Goal: Feedback & Contribution: Leave review/rating

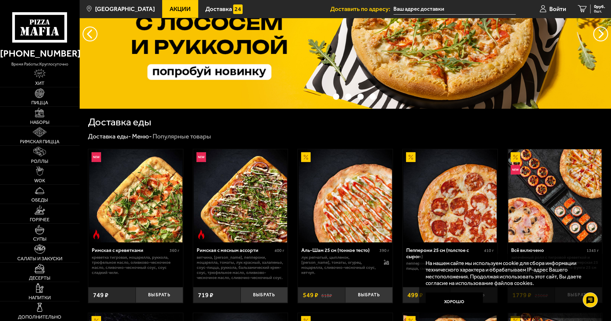
scroll to position [59, 0]
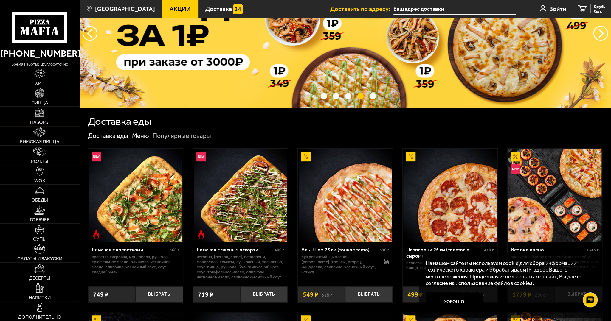
click at [41, 122] on span "Наборы" at bounding box center [39, 122] width 19 height 5
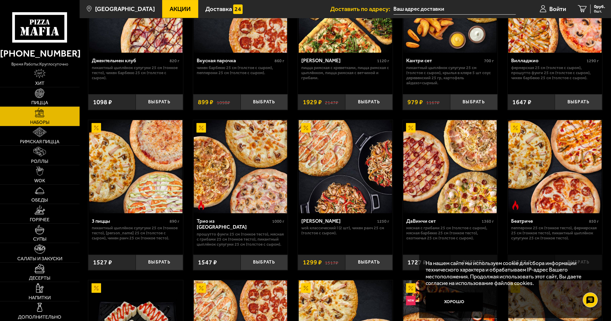
scroll to position [119, 0]
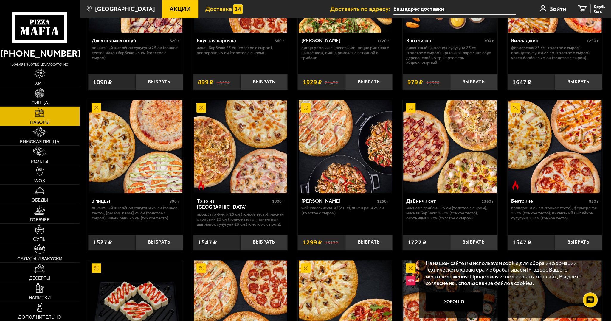
click at [205, 12] on span "Доставка" at bounding box center [218, 9] width 27 height 6
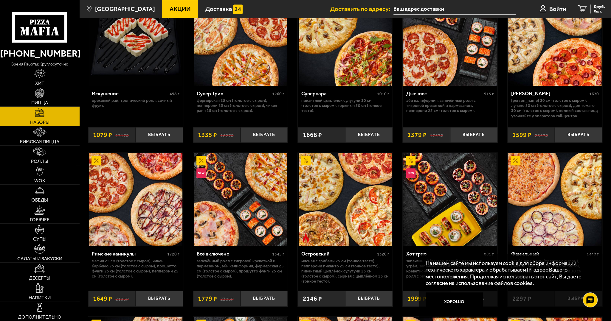
scroll to position [387, 0]
click at [29, 97] on link "Пицца" at bounding box center [40, 96] width 80 height 19
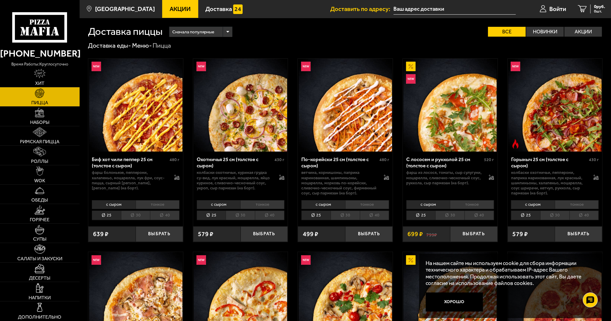
click at [226, 33] on div "Сначала популярные" at bounding box center [200, 32] width 63 height 10
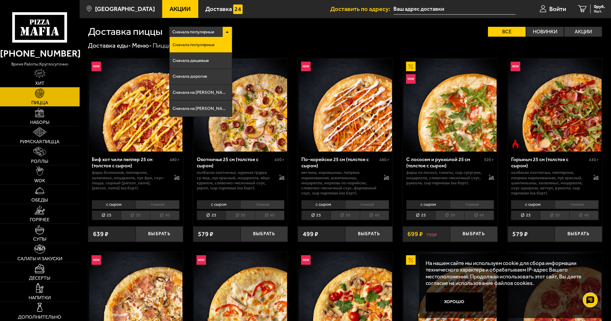
click at [226, 33] on div "Сначала популярные" at bounding box center [200, 32] width 63 height 10
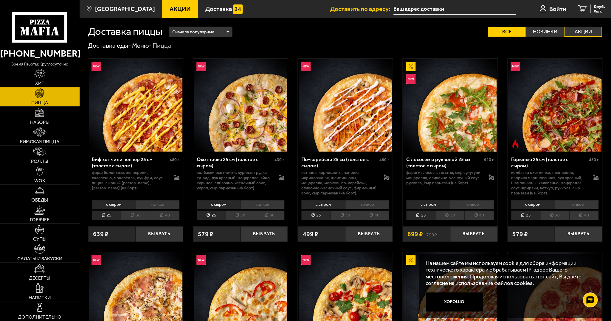
click at [588, 35] on label "Акции" at bounding box center [583, 32] width 38 height 10
click at [0, 0] on input "Акции" at bounding box center [0, 0] width 0 height 0
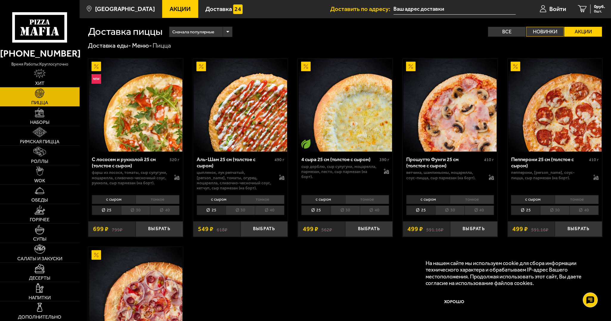
click at [553, 30] on label "Новинки" at bounding box center [545, 32] width 38 height 10
click at [0, 0] on input "Новинки" at bounding box center [0, 0] width 0 height 0
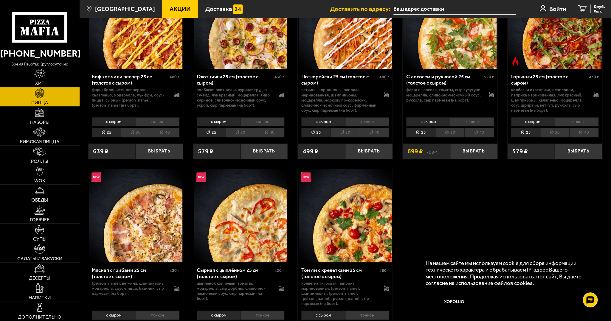
scroll to position [119, 0]
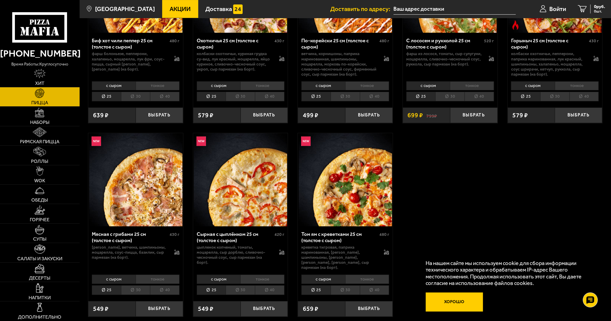
click at [453, 300] on button "Хорошо" at bounding box center [454, 302] width 57 height 19
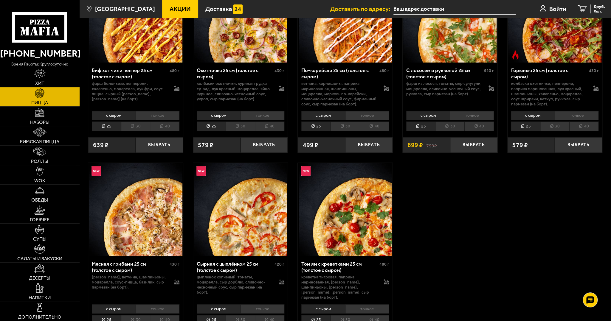
scroll to position [0, 0]
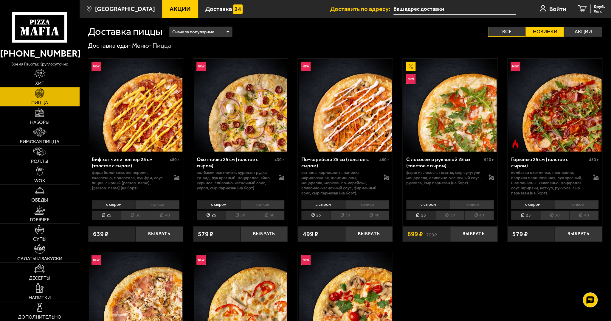
click at [492, 34] on label "Все" at bounding box center [507, 32] width 38 height 10
click at [0, 0] on input "Все" at bounding box center [0, 0] width 0 height 0
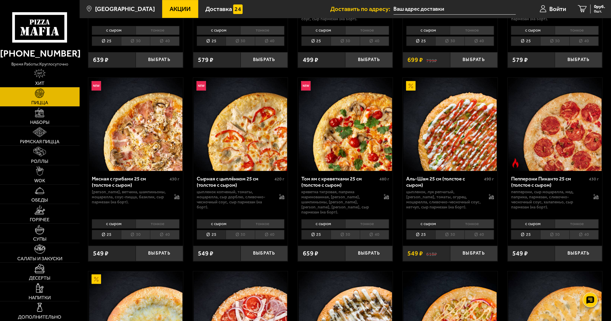
scroll to position [179, 0]
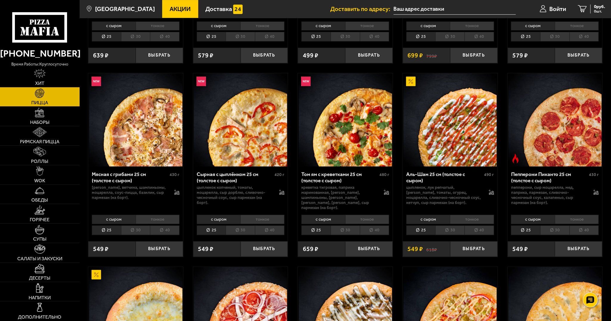
click at [449, 228] on li "30" at bounding box center [449, 231] width 29 height 10
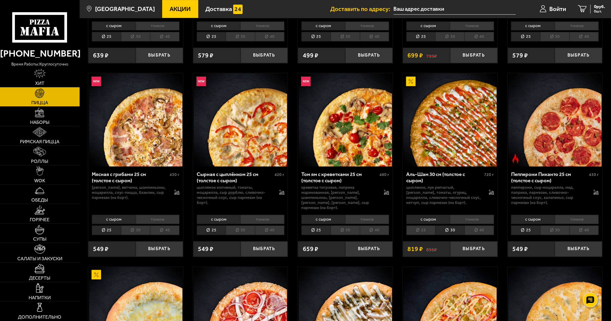
click at [421, 226] on li "25" at bounding box center [420, 231] width 29 height 10
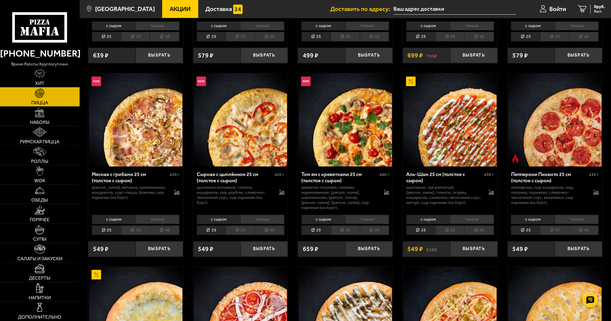
click at [447, 226] on li "30" at bounding box center [449, 231] width 29 height 10
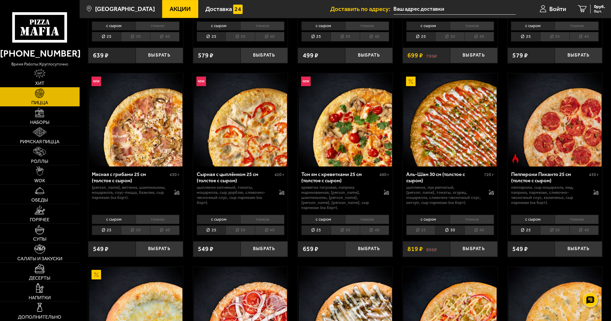
click at [559, 226] on li "30" at bounding box center [554, 231] width 29 height 10
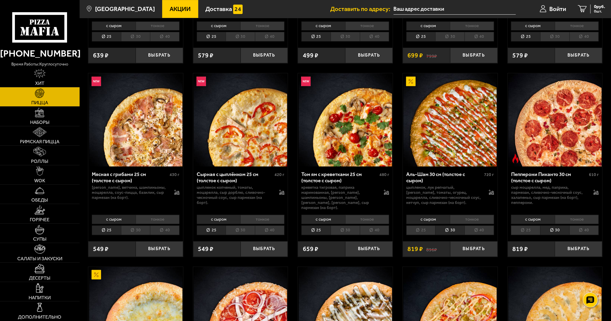
click at [559, 226] on li "30" at bounding box center [554, 231] width 29 height 10
click at [528, 227] on li "25" at bounding box center [525, 231] width 29 height 10
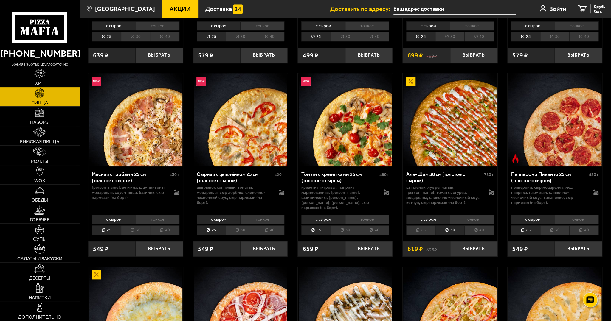
click at [419, 226] on li "25" at bounding box center [420, 231] width 29 height 10
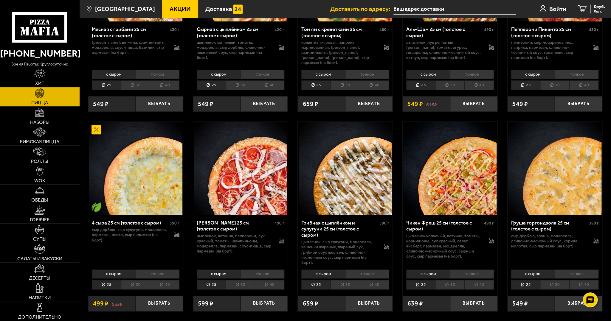
scroll to position [328, 0]
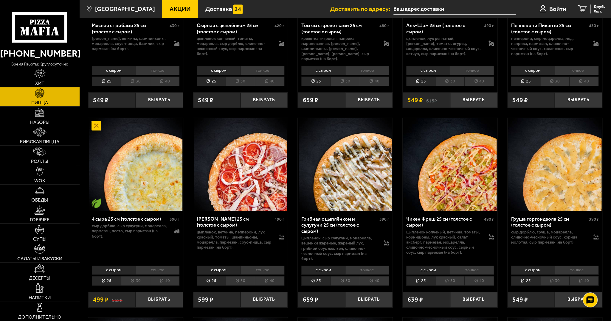
click at [127, 276] on li "30" at bounding box center [135, 281] width 29 height 10
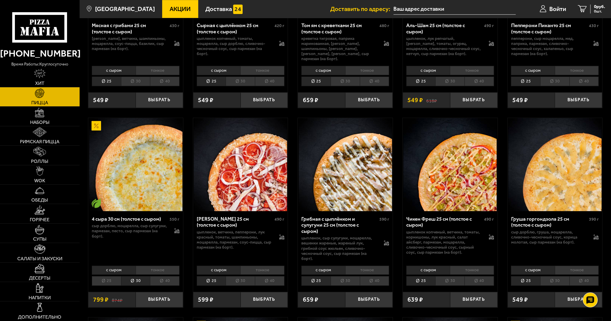
click at [101, 276] on li "25" at bounding box center [106, 281] width 29 height 10
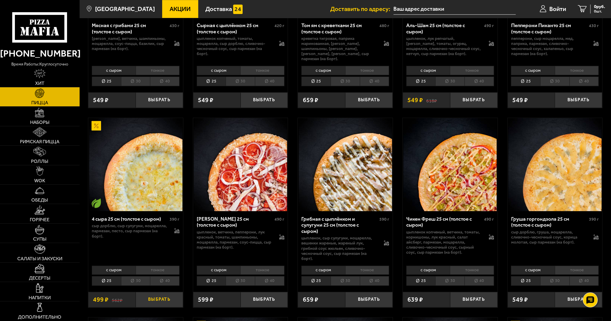
click at [152, 293] on button "Выбрать" at bounding box center [159, 299] width 47 height 15
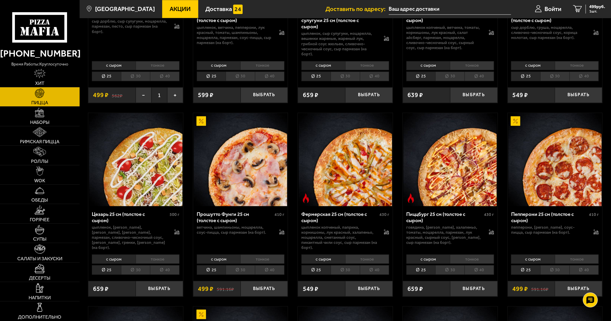
scroll to position [536, 0]
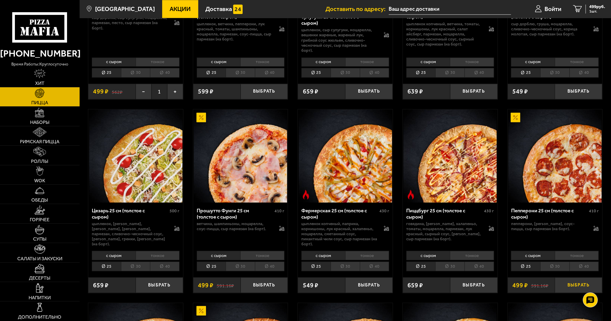
click at [580, 277] on button "Выбрать" at bounding box center [578, 284] width 47 height 15
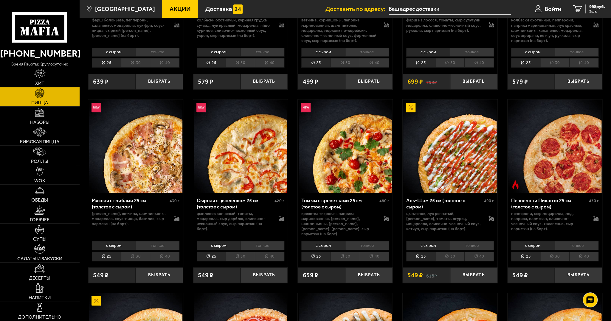
scroll to position [149, 0]
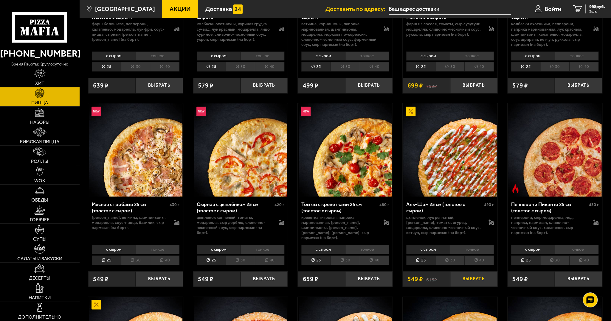
click at [477, 276] on button "Выбрать" at bounding box center [473, 279] width 47 height 15
click at [575, 10] on icon "3" at bounding box center [575, 8] width 9 height 7
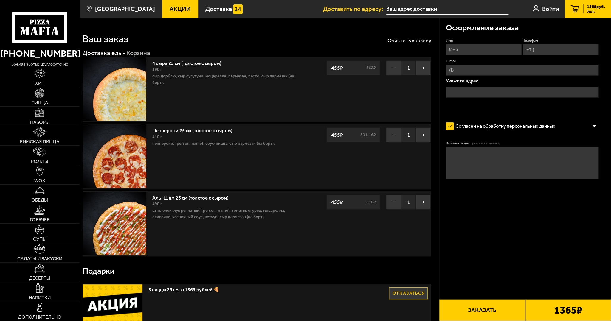
click at [490, 308] on button "Заказать" at bounding box center [482, 311] width 86 height 22
click at [491, 49] on input "Имя" at bounding box center [484, 49] width 76 height 11
type input "Андрей"
click at [549, 46] on input "Телефон" at bounding box center [561, 49] width 76 height 11
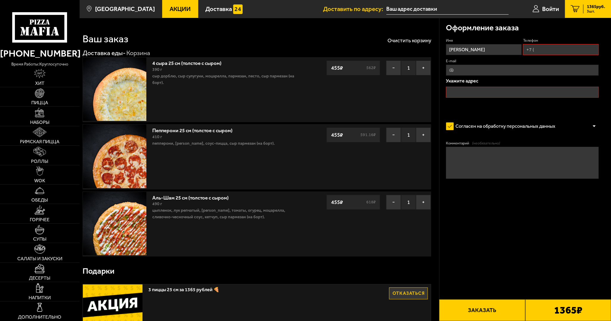
type input "+7 (952) 239-27-03"
type input "andreyka-gerasimov-80@mail.ru"
type input "+7 (952) 239-27-03"
click at [528, 69] on input "andreyka-gerasimov-80@mail.ru" at bounding box center [522, 70] width 153 height 11
type input "andger1980@mail.ru"
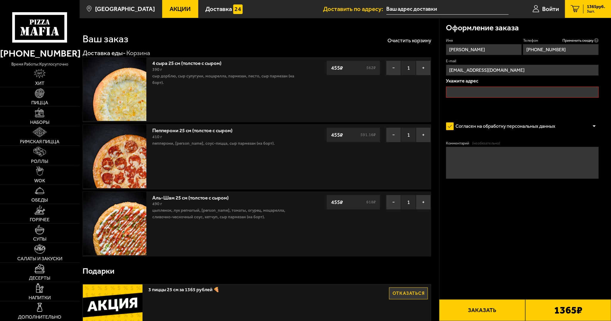
click at [516, 89] on input "text" at bounding box center [522, 92] width 153 height 11
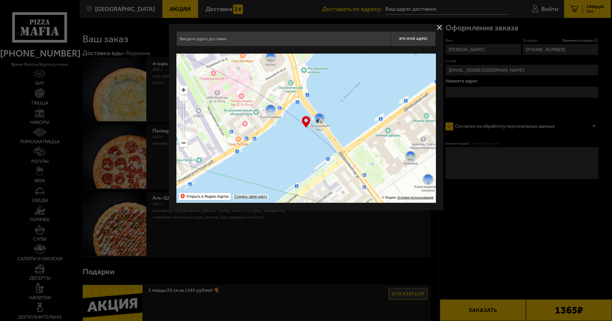
drag, startPoint x: 271, startPoint y: 98, endPoint x: 393, endPoint y: 152, distance: 133.9
click at [393, 151] on ymaps at bounding box center [305, 128] width 259 height 149
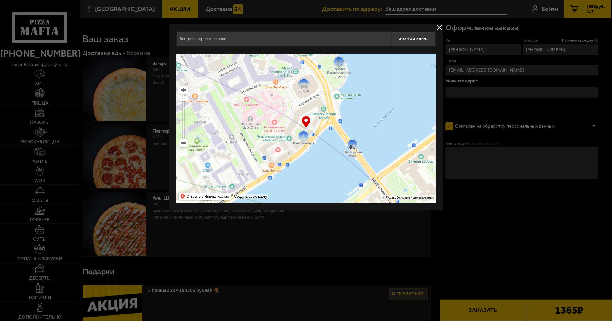
type input "Университетская набережная, 3В"
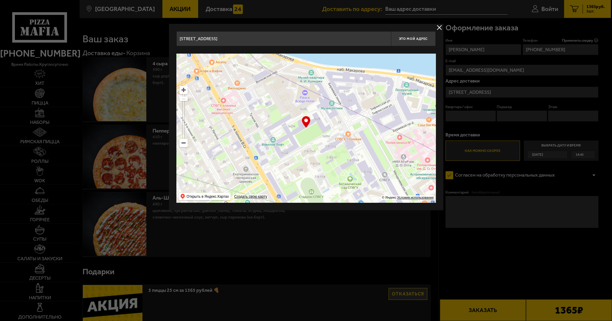
drag, startPoint x: 240, startPoint y: 102, endPoint x: 398, endPoint y: 131, distance: 160.6
click at [403, 131] on ymaps at bounding box center [305, 128] width 259 height 149
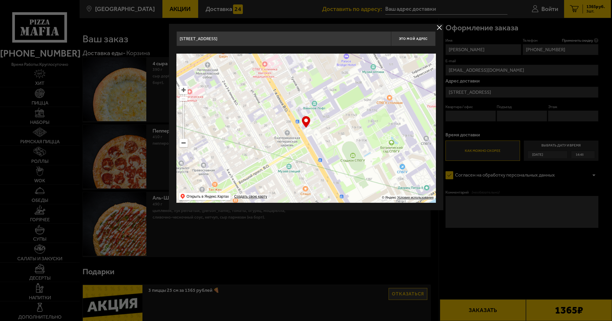
type input "Кадетская линия, 3к2"
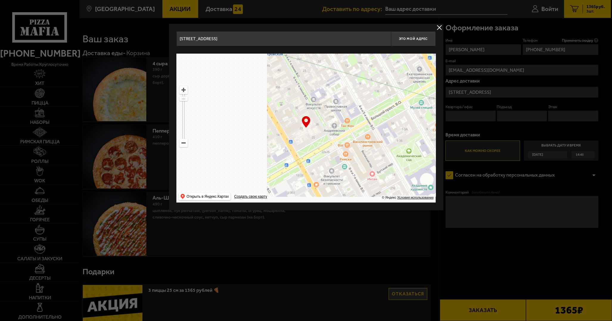
drag, startPoint x: 251, startPoint y: 153, endPoint x: 420, endPoint y: 69, distance: 188.7
click at [418, 69] on ymaps at bounding box center [305, 128] width 259 height 149
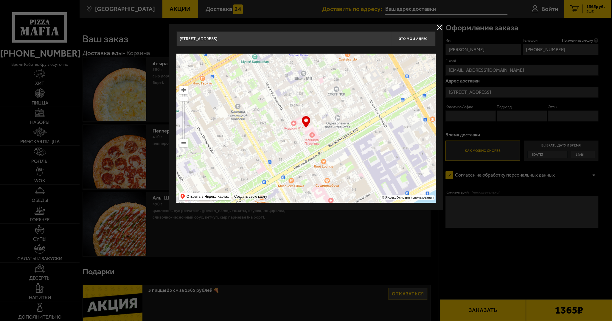
type input "14-я линия Васильевского острова, 17"
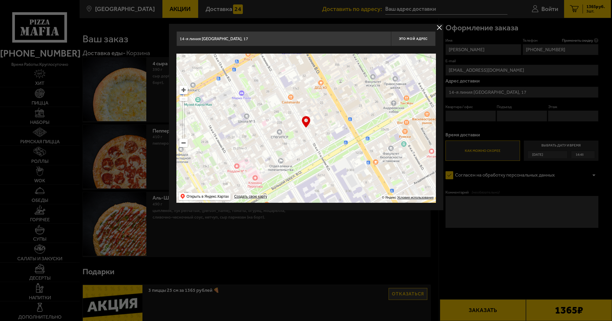
drag, startPoint x: 311, startPoint y: 105, endPoint x: 249, endPoint y: 152, distance: 77.8
click at [249, 152] on ymaps at bounding box center [305, 128] width 259 height 149
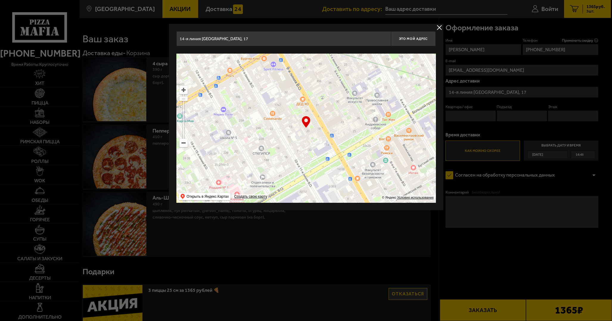
type input "9-я линия Васильевского острова, 20"
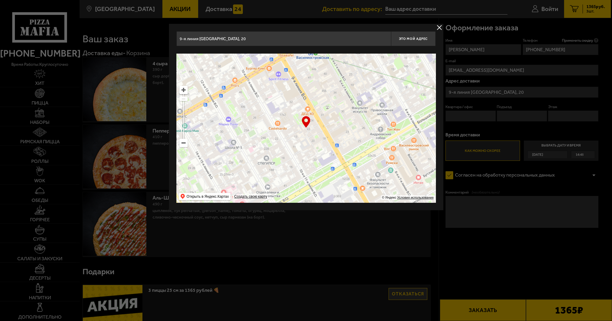
drag, startPoint x: 275, startPoint y: 105, endPoint x: 281, endPoint y: 117, distance: 13.3
click at [281, 117] on ymaps at bounding box center [305, 128] width 259 height 149
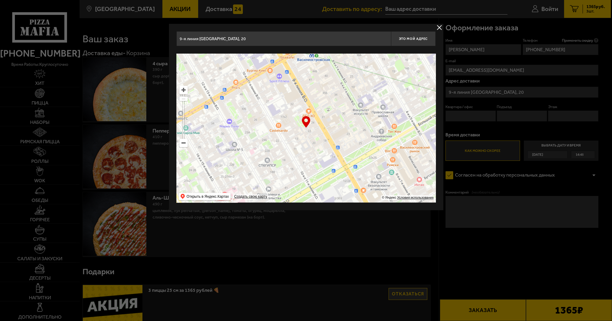
type input "9-я линия Васильевского острова, 22"
click at [183, 88] on ymaps at bounding box center [184, 90] width 8 height 8
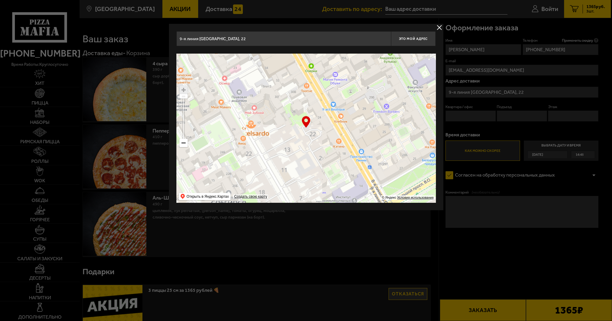
click at [183, 88] on ymaps at bounding box center [184, 90] width 8 height 8
click at [183, 91] on ymaps at bounding box center [184, 90] width 8 height 8
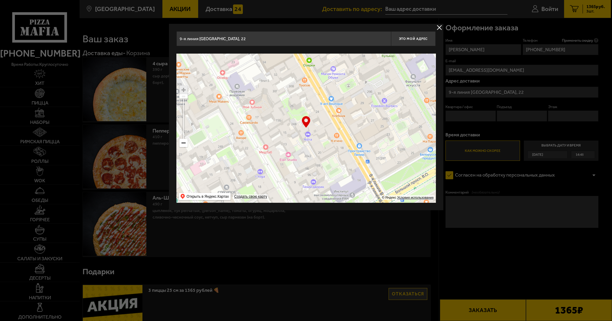
drag, startPoint x: 227, startPoint y: 113, endPoint x: 225, endPoint y: 107, distance: 6.4
click at [225, 107] on ymaps at bounding box center [305, 128] width 259 height 149
click at [183, 90] on ymaps at bounding box center [184, 90] width 8 height 8
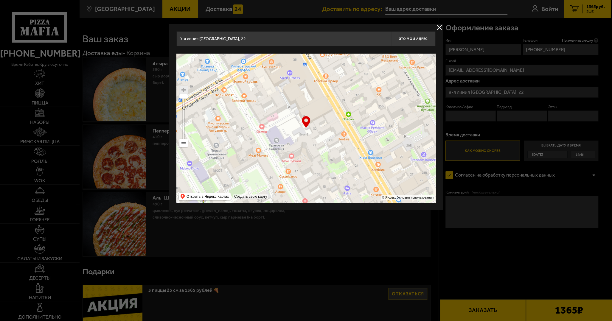
type input "9-я линия Васильевского острова, 34"
drag, startPoint x: 267, startPoint y: 119, endPoint x: 304, endPoint y: 170, distance: 62.8
click at [304, 170] on ymaps at bounding box center [305, 128] width 259 height 149
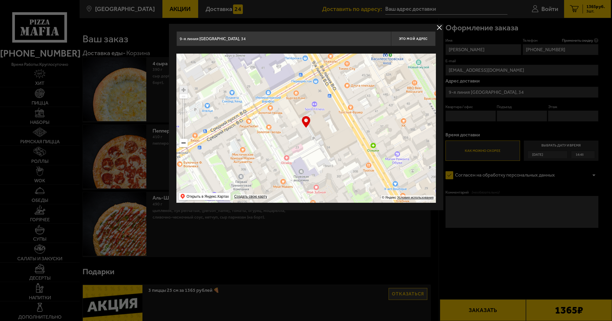
drag, startPoint x: 292, startPoint y: 123, endPoint x: 319, endPoint y: 174, distance: 57.5
click at [316, 168] on ymaps at bounding box center [305, 128] width 259 height 149
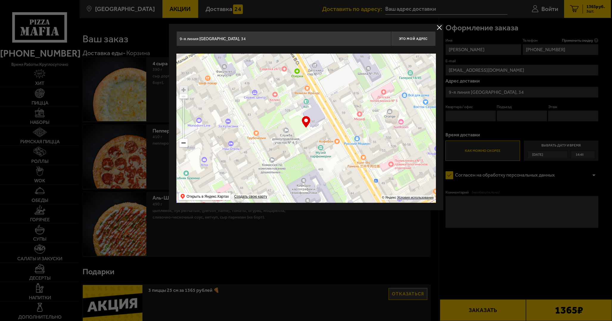
type input "9-я линия Васильевского острова, 50"
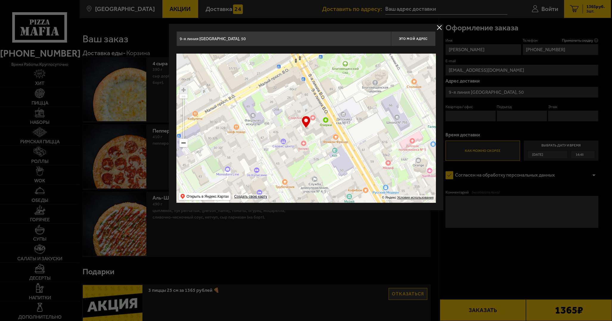
drag, startPoint x: 276, startPoint y: 129, endPoint x: 289, endPoint y: 152, distance: 26.7
click at [289, 152] on ymaps at bounding box center [305, 128] width 259 height 149
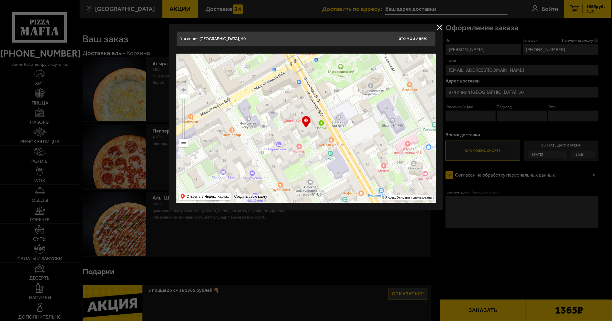
drag, startPoint x: 279, startPoint y: 132, endPoint x: 263, endPoint y: 114, distance: 24.1
click at [263, 114] on ymaps at bounding box center [305, 128] width 259 height 149
type input "9-я линия Васильевского острова, 58"
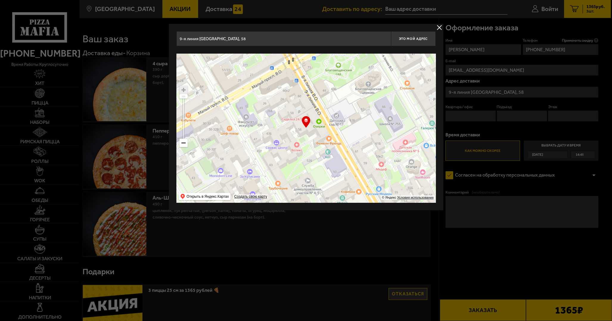
type input "9-я линия Васильевского острова, 56"
click at [276, 143] on ymaps at bounding box center [305, 128] width 259 height 149
click at [276, 139] on ymaps at bounding box center [305, 128] width 259 height 149
click at [273, 139] on ymaps at bounding box center [305, 128] width 259 height 149
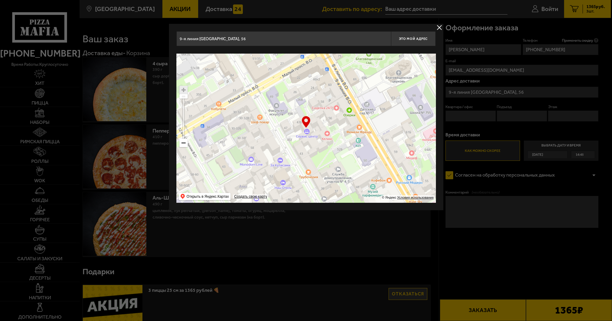
drag, startPoint x: 306, startPoint y: 145, endPoint x: 325, endPoint y: 135, distance: 22.0
click at [325, 135] on ymaps at bounding box center [305, 128] width 259 height 149
type input "10-я линия [GEOGRAPHIC_DATA], 45"
click at [539, 93] on div at bounding box center [306, 160] width 612 height 321
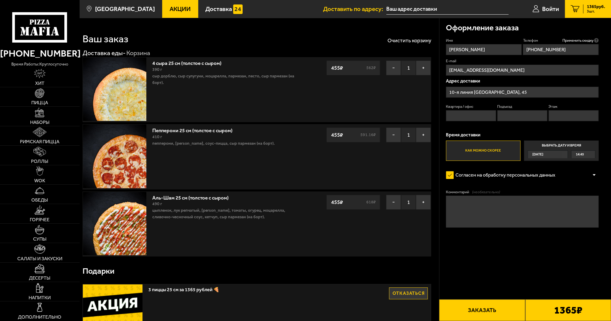
click at [479, 116] on input "Квартира / офис" at bounding box center [471, 115] width 50 height 11
type input "36"
type input "1"
type input "7"
click at [452, 173] on label "Согласен на обработку персональных данных" at bounding box center [504, 175] width 116 height 13
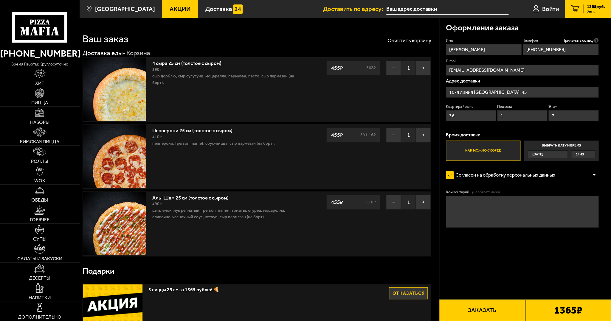
click at [0, 0] on input "Согласен на обработку персональных данных" at bounding box center [0, 0] width 0 height 0
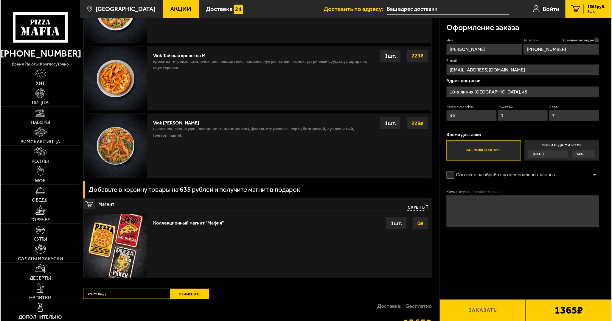
scroll to position [615, 0]
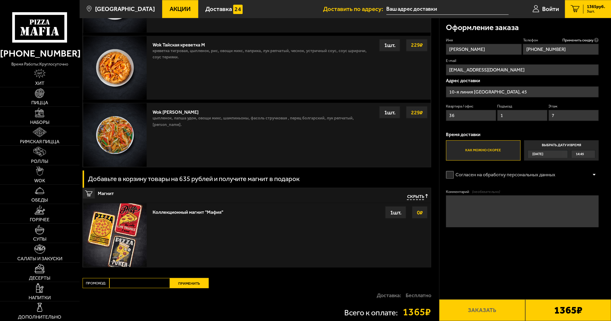
click at [446, 176] on label "Согласен на обработку персональных данных" at bounding box center [504, 175] width 116 height 13
click at [0, 0] on input "Согласен на обработку персональных данных" at bounding box center [0, 0] width 0 height 0
click at [476, 312] on button "Заказать" at bounding box center [482, 311] width 86 height 22
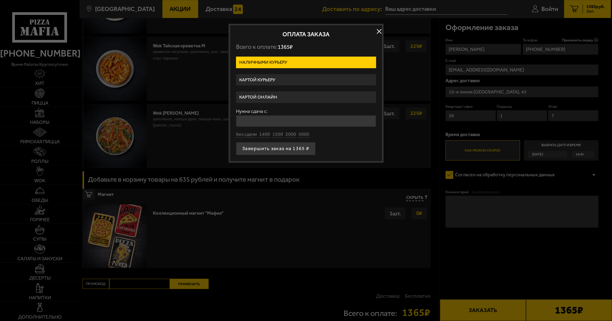
click at [298, 99] on label "Картой онлайн" at bounding box center [306, 98] width 140 height 12
click at [0, 0] on input "Картой онлайн" at bounding box center [0, 0] width 0 height 0
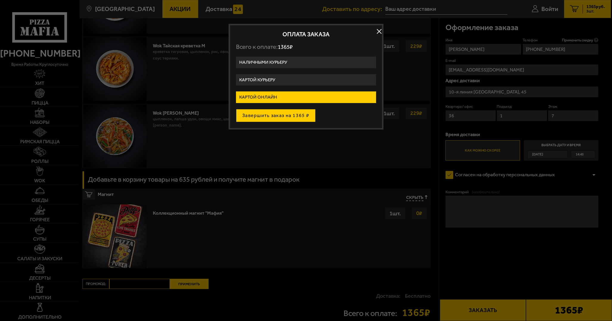
click at [283, 117] on button "Завершить заказ на 1365 ₽" at bounding box center [276, 115] width 80 height 13
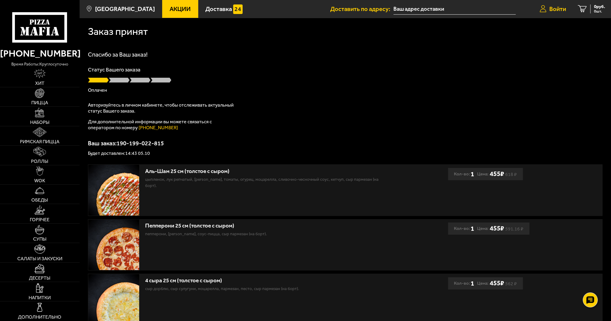
click at [555, 7] on span "Войти" at bounding box center [557, 9] width 17 height 6
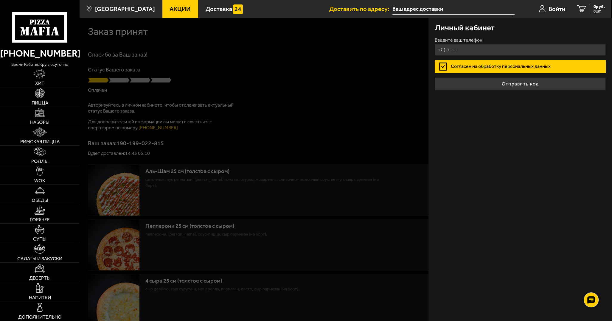
click at [460, 50] on input "+7 ( ) - -" at bounding box center [520, 50] width 171 height 12
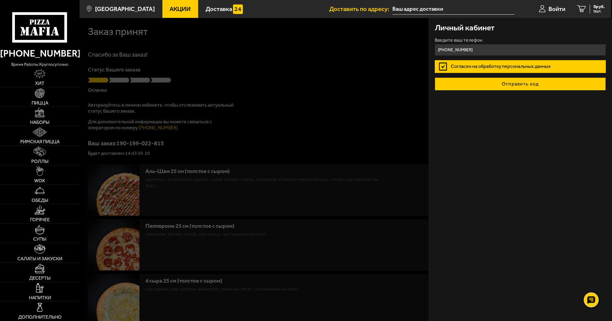
type input "+7 (952) 239-27-03"
click at [513, 85] on button "Отправить код" at bounding box center [520, 83] width 171 height 13
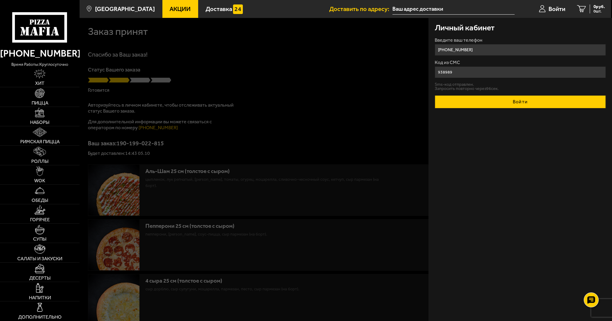
type input "938989"
click at [523, 106] on button "Войти" at bounding box center [520, 101] width 171 height 13
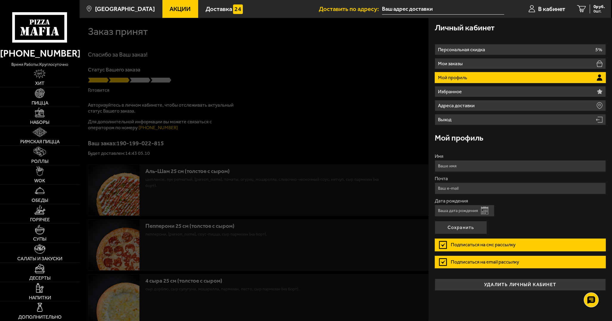
click at [445, 244] on label "Подписаться на смс рассылку" at bounding box center [520, 245] width 171 height 13
click at [0, 0] on input "Подписаться на смс рассылку" at bounding box center [0, 0] width 0 height 0
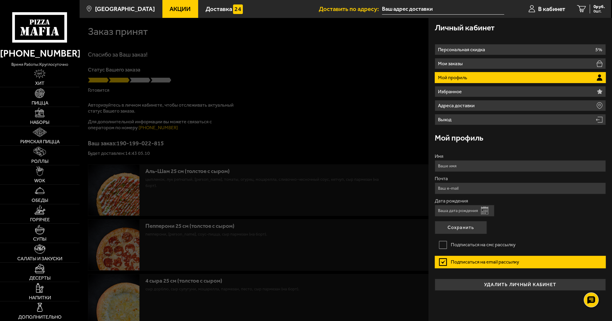
click at [443, 262] on label "Подписаться на email рассылку" at bounding box center [520, 262] width 171 height 13
click at [0, 0] on input "Подписаться на email рассылку" at bounding box center [0, 0] width 0 height 0
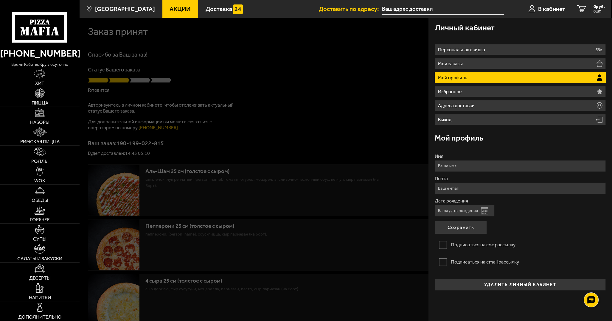
click at [484, 212] on button "Открыть календарь" at bounding box center [484, 211] width 7 height 8
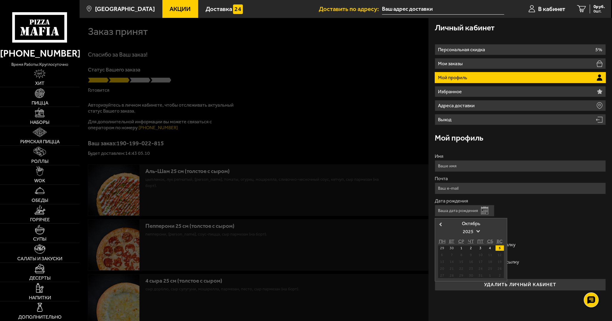
click at [499, 263] on div "19" at bounding box center [500, 261] width 8 height 5
click at [500, 263] on div "19" at bounding box center [500, 261] width 8 height 5
drag, startPoint x: 501, startPoint y: 249, endPoint x: 501, endPoint y: 261, distance: 11.0
click at [501, 261] on div "29 30 1 2 3 4 5 6 7 8 9 10 11 12 13 14 15 16 17 18 19 20 21 22 23 24 25 26 27 2…" at bounding box center [471, 262] width 66 height 33
click at [539, 245] on label "Подписаться на смс рассылку" at bounding box center [520, 245] width 171 height 13
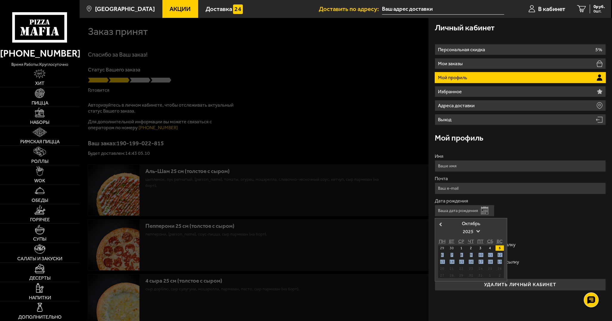
click at [0, 0] on input "Подписаться на смс рассылку" at bounding box center [0, 0] width 0 height 0
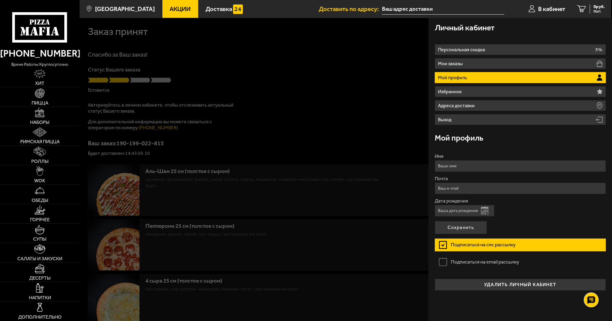
click at [445, 244] on label "Подписаться на смс рассылку" at bounding box center [520, 245] width 171 height 13
click at [0, 0] on input "Подписаться на смс рассылку" at bounding box center [0, 0] width 0 height 0
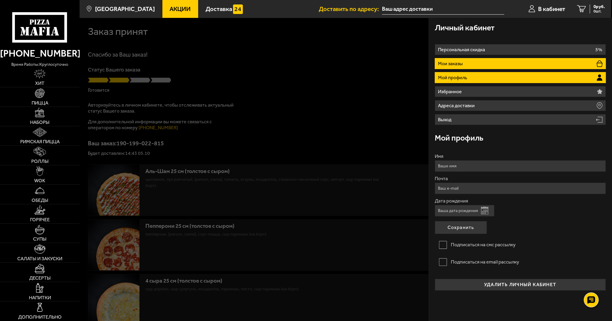
click at [517, 63] on li "Мои заказы" at bounding box center [520, 63] width 171 height 11
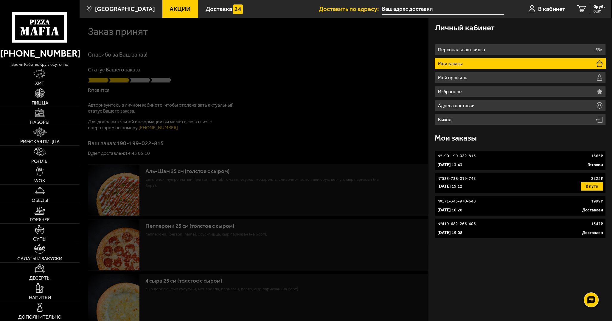
click at [529, 159] on link "№ 190-199-022-815 1365 ₽ 5 октября 2025 г. 13:43 Готовим" at bounding box center [520, 161] width 171 height 20
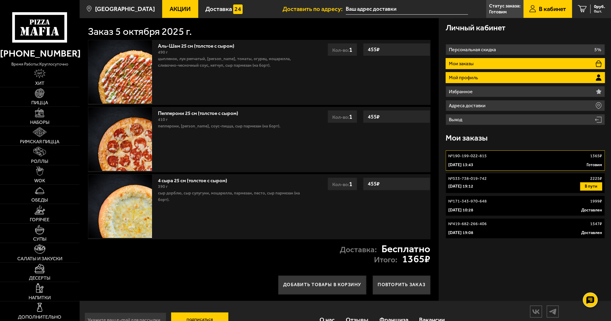
click at [507, 80] on li "Мой профиль" at bounding box center [525, 77] width 159 height 11
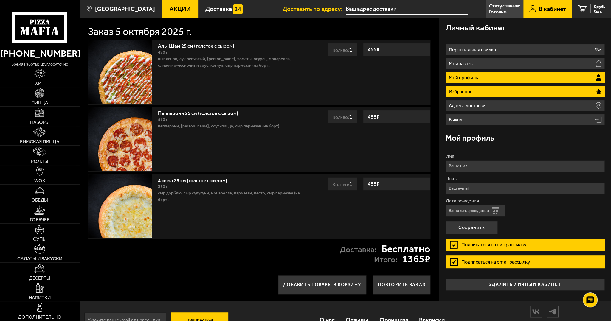
click at [507, 89] on li "Избранное" at bounding box center [525, 91] width 159 height 11
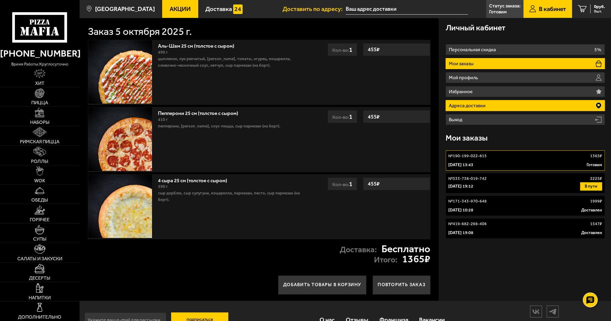
click at [484, 106] on p "Адреса доставки" at bounding box center [468, 105] width 38 height 5
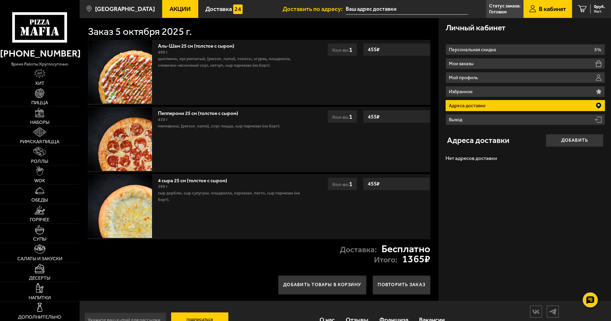
click at [484, 106] on p "Адреса доставки" at bounding box center [468, 105] width 38 height 5
click at [546, 7] on span "В кабинет" at bounding box center [552, 9] width 27 height 6
click at [494, 8] on p "Статус заказа:" at bounding box center [504, 6] width 31 height 5
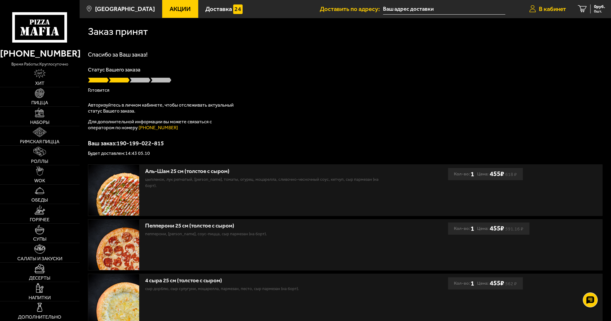
click at [546, 10] on span "В кабинет" at bounding box center [552, 9] width 27 height 6
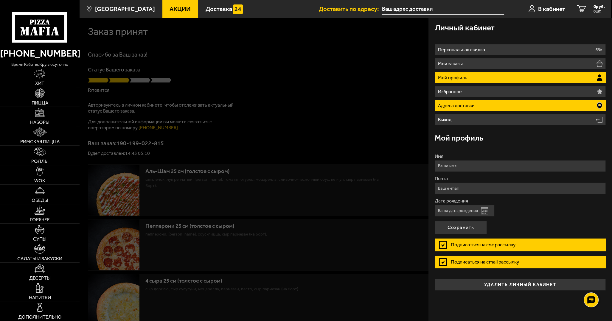
click at [512, 103] on li "Адреса доставки" at bounding box center [520, 105] width 171 height 11
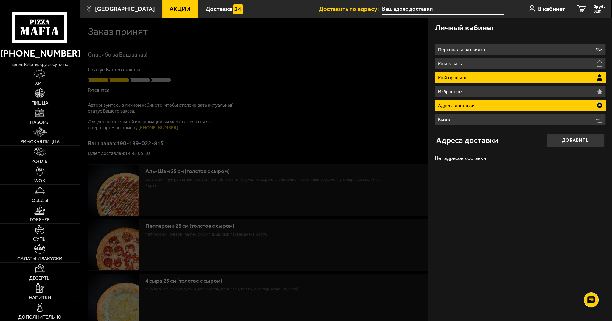
click at [512, 78] on li "Мой профиль" at bounding box center [520, 77] width 171 height 11
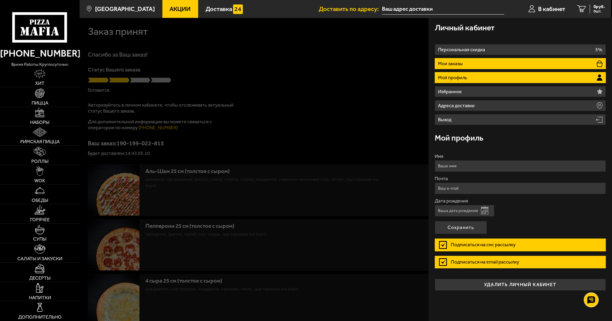
click at [497, 63] on li "Мои заказы" at bounding box center [520, 63] width 171 height 11
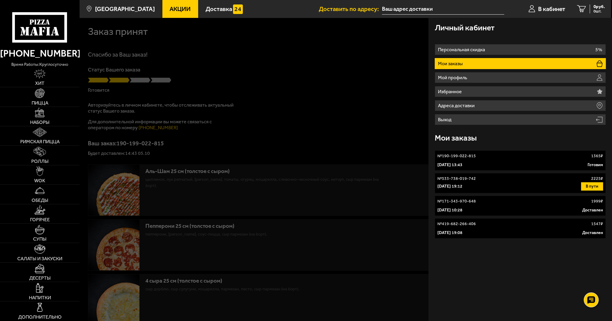
click at [510, 161] on link "№ 190-199-022-815 1365 ₽ 5 октября 2025 г. 13:43 Готовим" at bounding box center [520, 161] width 171 height 20
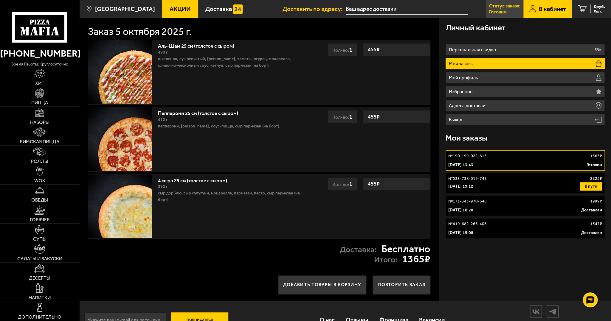
click at [502, 10] on p "Готовим" at bounding box center [498, 12] width 18 height 5
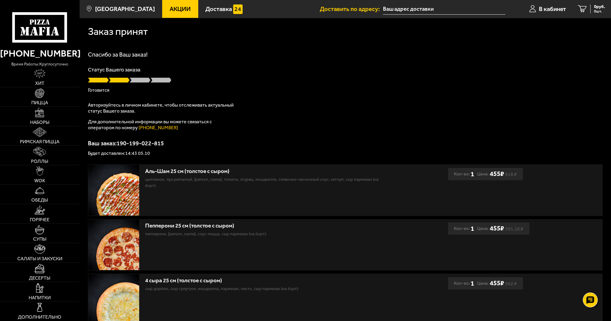
click at [415, 7] on input "text" at bounding box center [444, 9] width 122 height 11
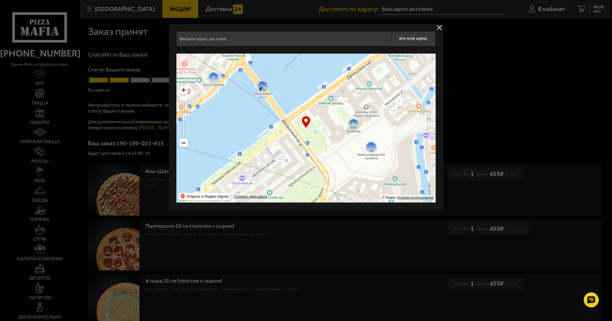
drag, startPoint x: 364, startPoint y: 115, endPoint x: 435, endPoint y: 131, distance: 73.6
click at [432, 130] on ymaps at bounding box center [305, 128] width 259 height 149
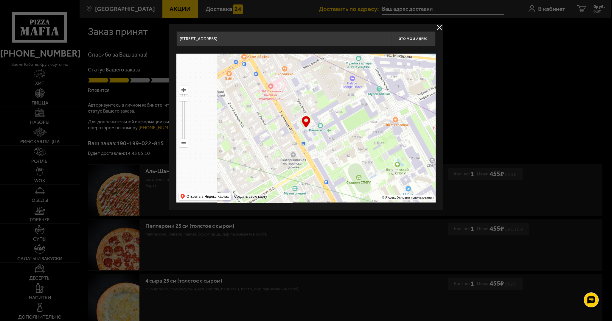
drag, startPoint x: 259, startPoint y: 95, endPoint x: 383, endPoint y: 157, distance: 139.0
click at [398, 172] on ymaps at bounding box center [305, 128] width 259 height 149
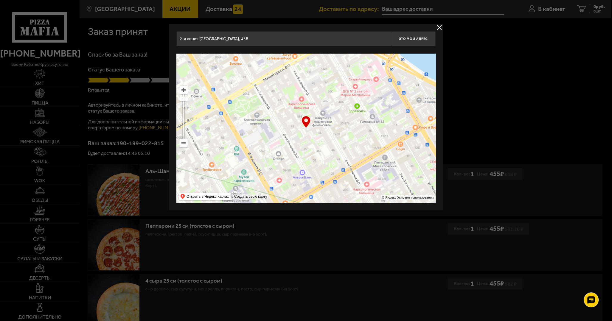
drag, startPoint x: 264, startPoint y: 131, endPoint x: 395, endPoint y: 107, distance: 133.4
click at [395, 107] on ymaps at bounding box center [305, 128] width 259 height 149
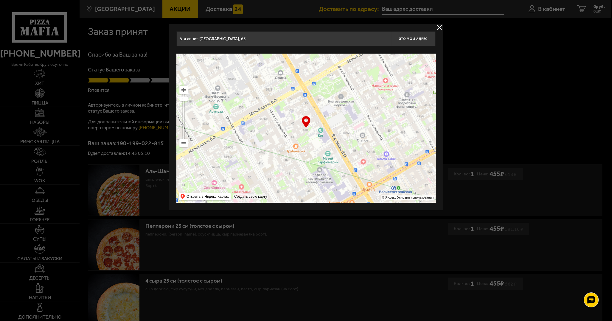
drag, startPoint x: 283, startPoint y: 116, endPoint x: 300, endPoint y: 105, distance: 19.9
click at [300, 105] on ymaps at bounding box center [305, 128] width 259 height 149
click at [183, 88] on ymaps at bounding box center [184, 90] width 8 height 8
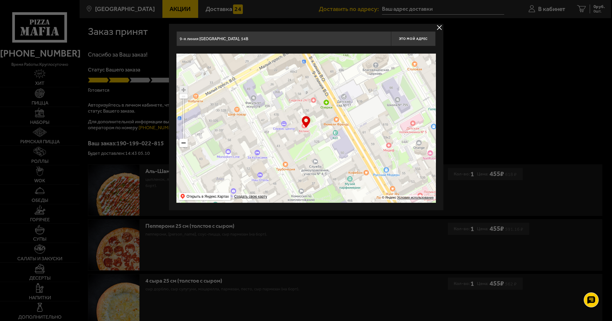
click at [183, 88] on ymaps at bounding box center [184, 90] width 8 height 8
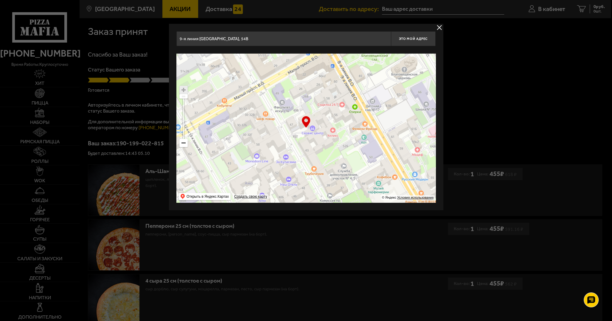
drag, startPoint x: 333, startPoint y: 135, endPoint x: 361, endPoint y: 140, distance: 29.0
click at [361, 140] on ymaps at bounding box center [305, 128] width 259 height 149
type input "10-я линия [GEOGRAPHIC_DATA], 45"
click at [414, 41] on button "Это мой адрес" at bounding box center [413, 38] width 45 height 15
type input "10-я линия [GEOGRAPHIC_DATA], 45"
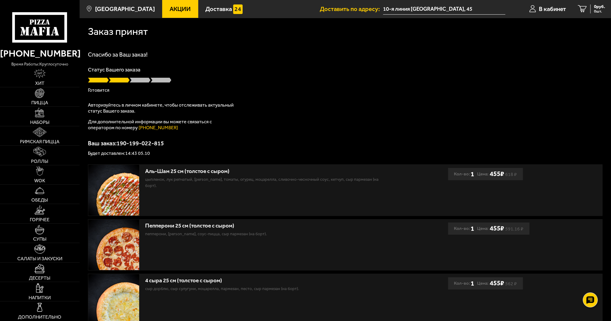
click at [491, 10] on input "10-я линия [GEOGRAPHIC_DATA], 45" at bounding box center [444, 9] width 122 height 11
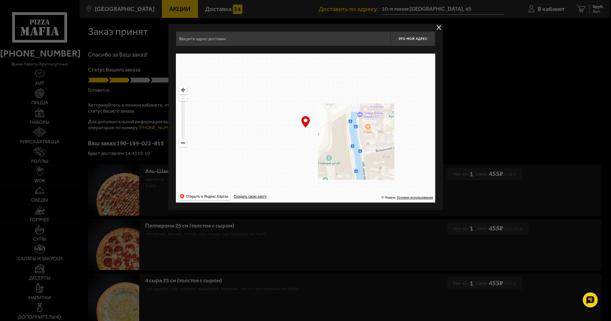
type input "10-я линия [GEOGRAPHIC_DATA], 45"
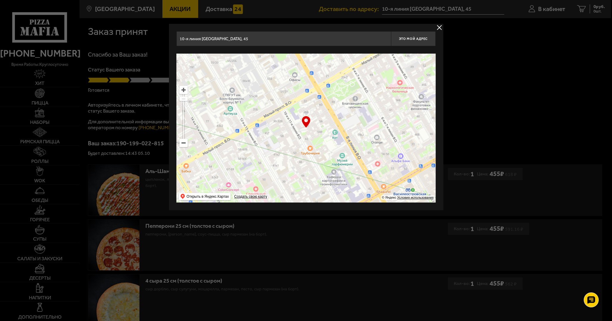
click at [467, 10] on div at bounding box center [306, 160] width 612 height 321
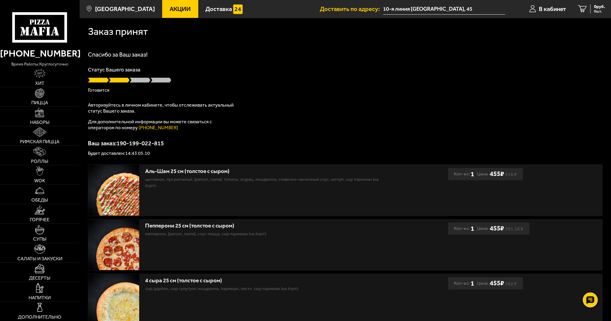
click at [467, 10] on input "10-я линия [GEOGRAPHIC_DATA], 45" at bounding box center [444, 9] width 122 height 11
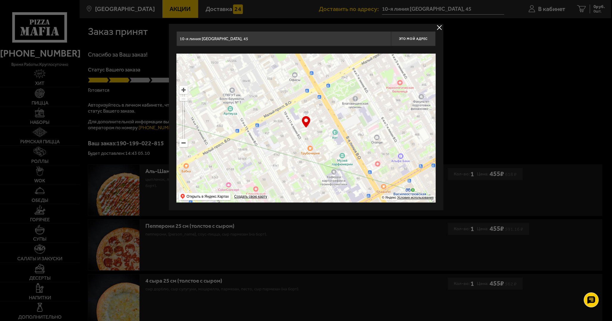
click at [552, 7] on div at bounding box center [306, 160] width 612 height 321
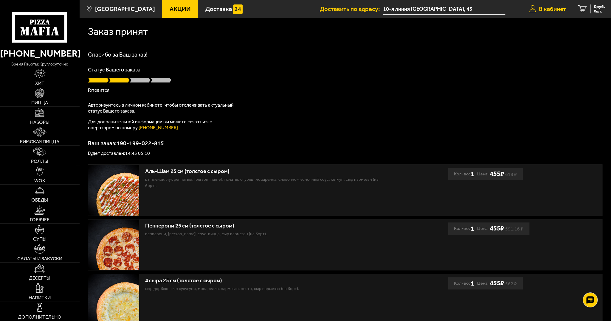
click at [552, 8] on span "В кабинет" at bounding box center [552, 9] width 27 height 6
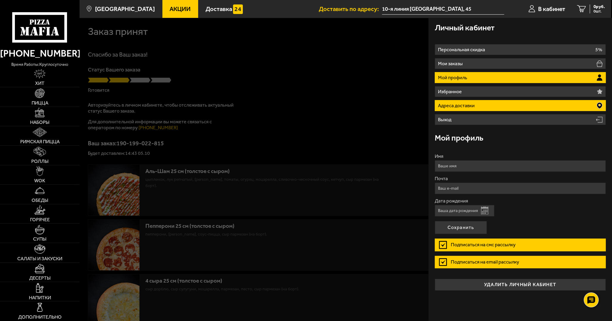
click at [508, 102] on li "Адреса доставки" at bounding box center [520, 105] width 171 height 11
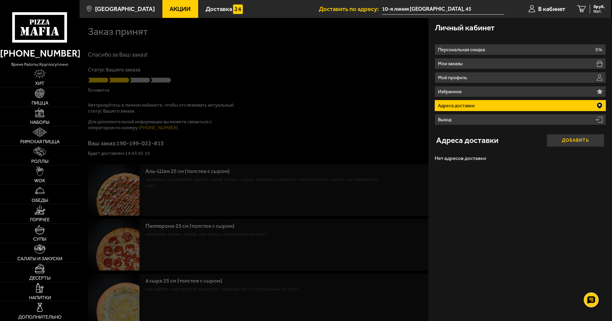
click at [563, 141] on button "Добавить" at bounding box center [576, 140] width 58 height 13
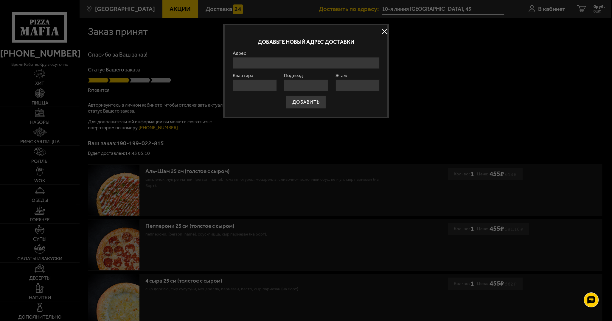
click at [292, 60] on input "Адрес" at bounding box center [306, 63] width 147 height 12
type input "10-я линия [GEOGRAPHIC_DATA], 45"
type input "36"
type input "1"
type input "7"
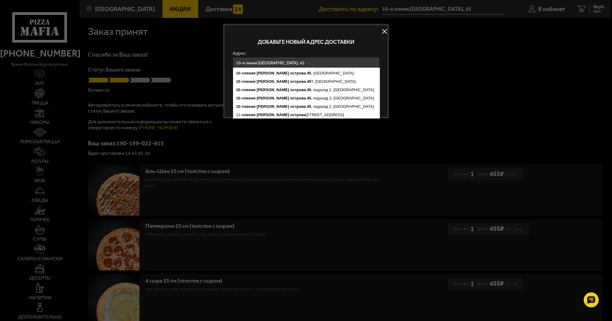
click at [406, 67] on div at bounding box center [306, 160] width 612 height 321
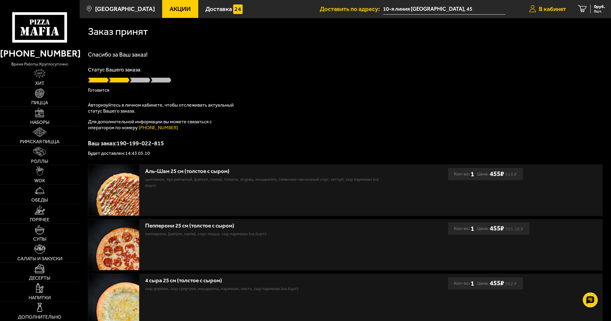
click at [539, 11] on span "В кабинет" at bounding box center [552, 9] width 27 height 6
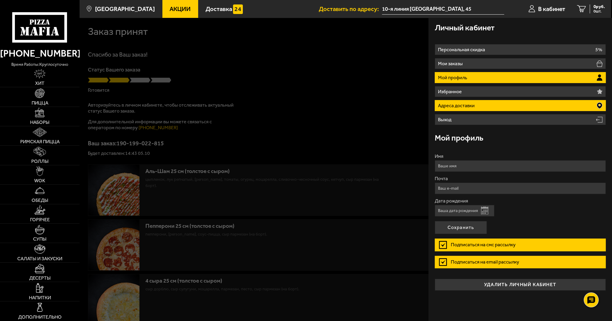
click at [478, 104] on li "Адреса доставки" at bounding box center [520, 105] width 171 height 11
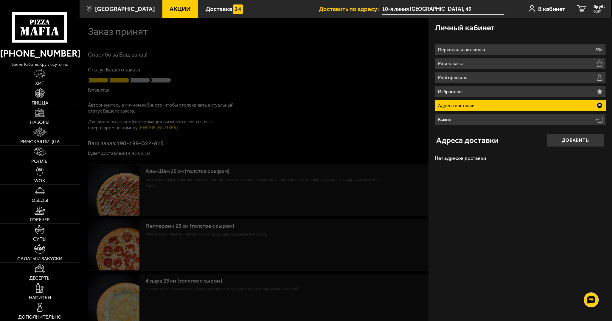
click at [464, 105] on p "Адреса доставки" at bounding box center [457, 105] width 38 height 5
click at [560, 143] on button "Добавить" at bounding box center [576, 140] width 58 height 13
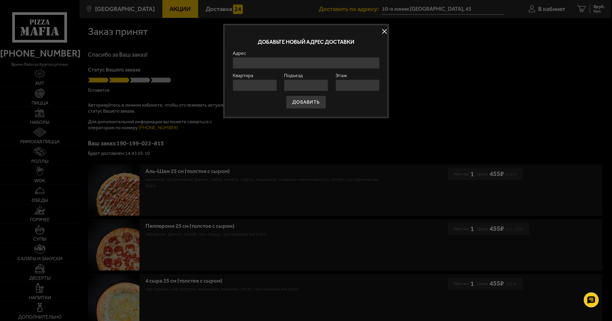
click at [244, 62] on input "Адрес" at bounding box center [306, 63] width 147 height 12
type input "10-я линия [GEOGRAPHIC_DATA], 45"
type input "36"
type input "1"
type input "7"
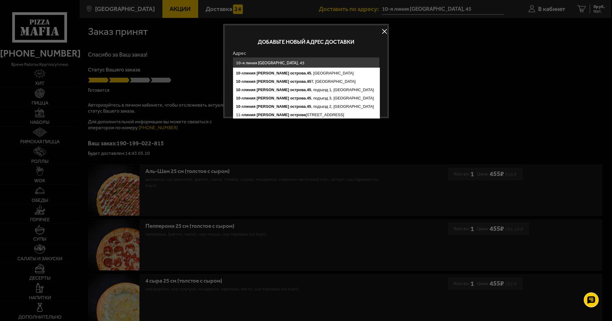
click at [245, 39] on p "Добавьте новый адрес доставки" at bounding box center [306, 41] width 147 height 5
click at [246, 43] on p "Добавьте новый адрес доставки" at bounding box center [306, 41] width 147 height 5
click at [256, 53] on label "Адрес" at bounding box center [306, 53] width 147 height 5
click at [256, 57] on input "10-я линия [GEOGRAPHIC_DATA], 45" at bounding box center [306, 63] width 147 height 12
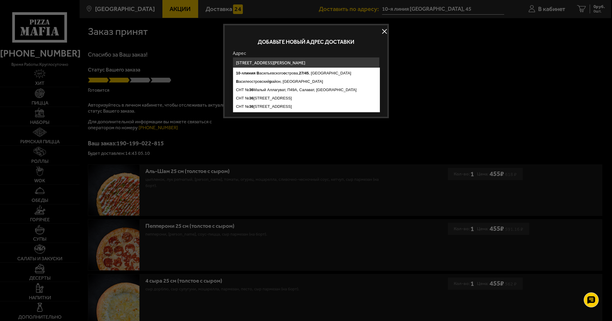
click at [361, 48] on div "Добавьте новый адрес доставки" at bounding box center [306, 42] width 147 height 18
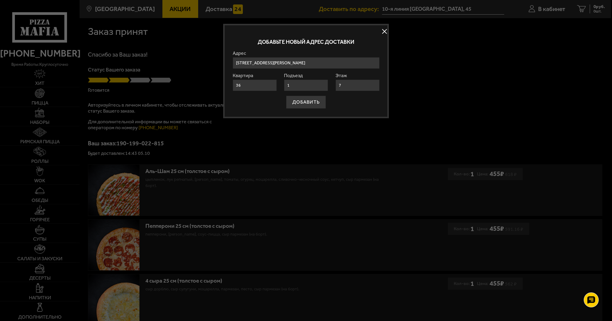
click at [356, 63] on input "г Санкт-Петербург, Василеостровский р-н, линия 10-я В.О., д 27/45, кв 36" at bounding box center [306, 63] width 147 height 12
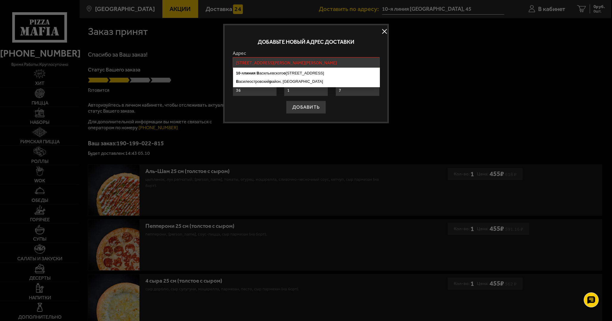
type input "г Санкт-Петербург, Василеостровский р-н, линия 10-я В.О., д45, кв 36"
click at [378, 146] on div at bounding box center [306, 160] width 612 height 321
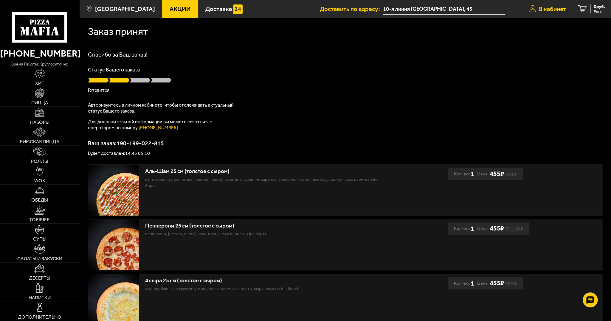
click at [560, 6] on span "В кабинет" at bounding box center [552, 9] width 27 height 6
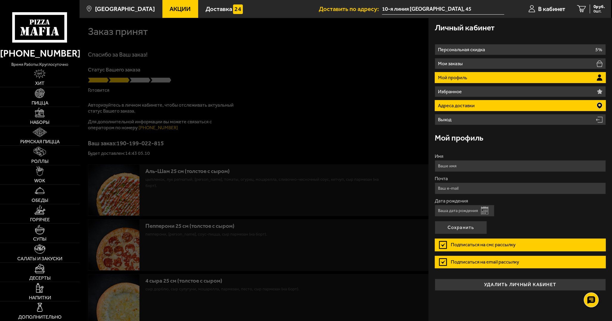
click at [514, 108] on li "Адреса доставки" at bounding box center [520, 105] width 171 height 11
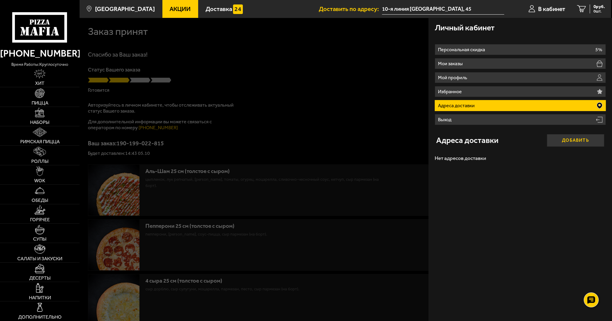
click at [573, 138] on button "Добавить" at bounding box center [576, 140] width 58 height 13
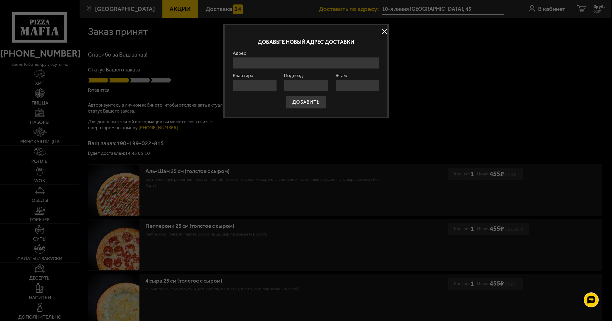
click at [250, 61] on input "Адрес" at bounding box center [306, 63] width 147 height 12
type input "10-я линия [GEOGRAPHIC_DATA], 45"
type input "36"
type input "1"
type input "7"
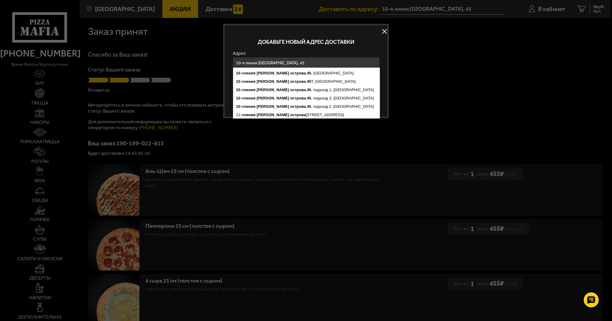
click at [298, 143] on div at bounding box center [306, 160] width 612 height 321
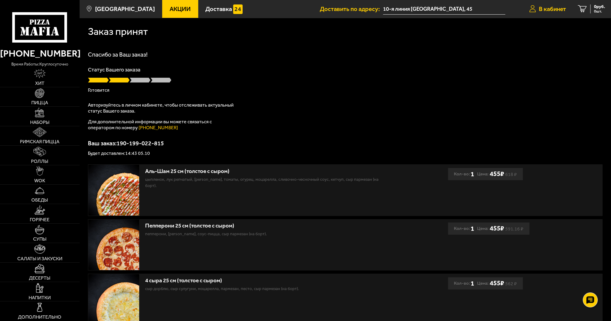
click at [558, 9] on span "В кабинет" at bounding box center [552, 9] width 27 height 6
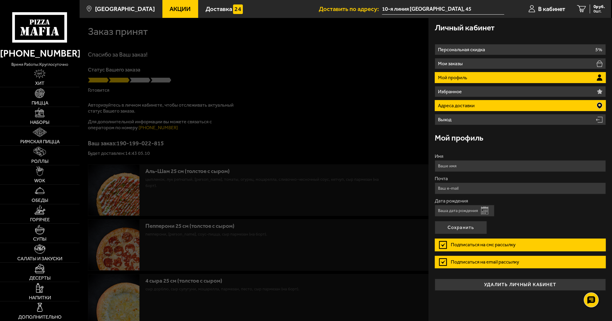
click at [485, 102] on li "Адреса доставки" at bounding box center [520, 105] width 171 height 11
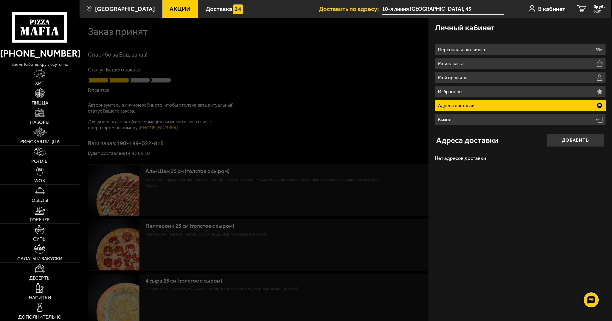
click at [599, 105] on icon at bounding box center [599, 106] width 5 height 6
click at [582, 104] on li "Адреса доставки" at bounding box center [520, 105] width 171 height 11
click at [277, 43] on div at bounding box center [386, 178] width 612 height 321
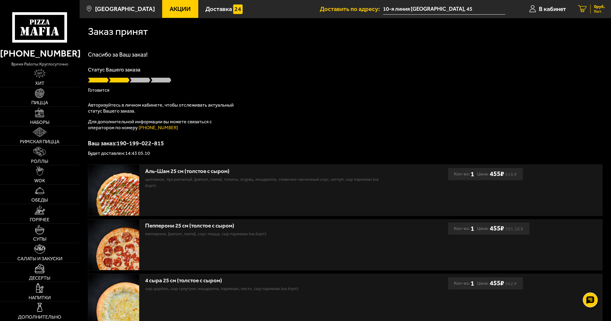
click at [582, 12] on icon at bounding box center [582, 8] width 9 height 7
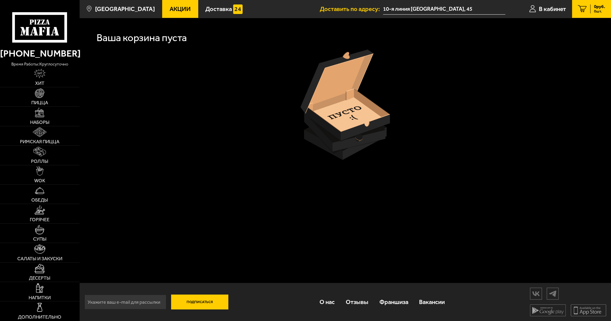
click at [356, 10] on span "Доставить по адресу:" at bounding box center [351, 9] width 63 height 6
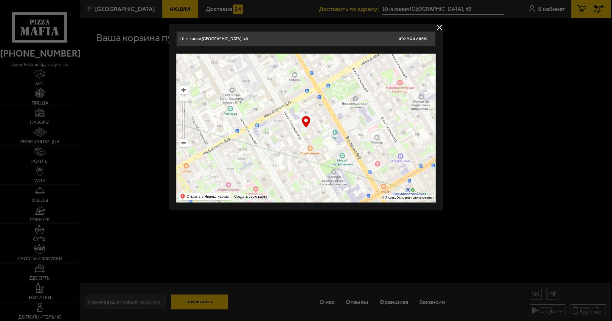
click at [305, 40] on input "10-я линия [GEOGRAPHIC_DATA], 45" at bounding box center [283, 38] width 215 height 15
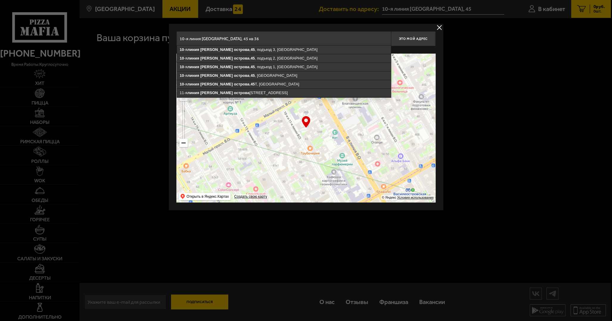
type input "10-я линия Васильевского острова, 45 кв 36"
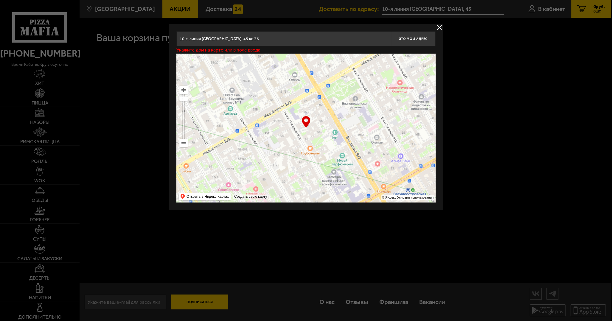
click at [484, 117] on div at bounding box center [306, 160] width 612 height 321
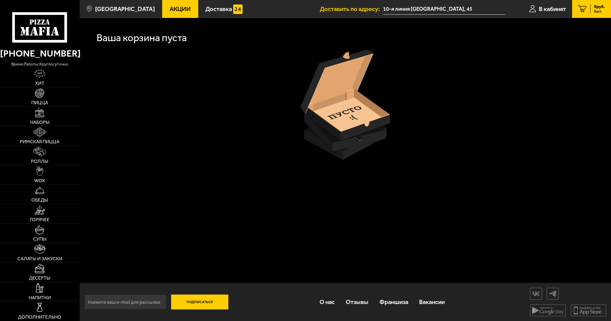
click at [323, 6] on span "Доставить по адресу:" at bounding box center [351, 9] width 63 height 6
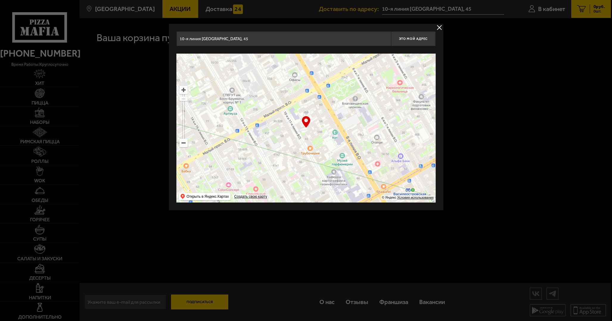
click at [461, 232] on div at bounding box center [306, 160] width 612 height 321
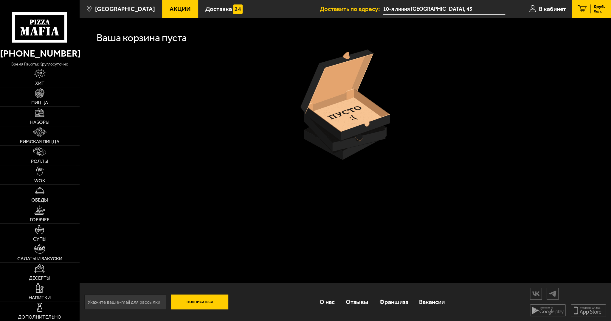
click at [42, 32] on use at bounding box center [41, 31] width 4 height 8
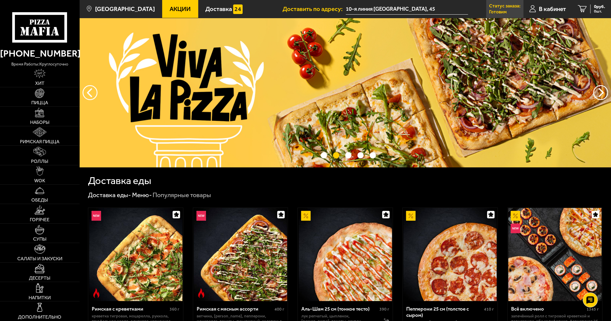
click at [504, 8] on p "Статус заказа:" at bounding box center [504, 6] width 31 height 5
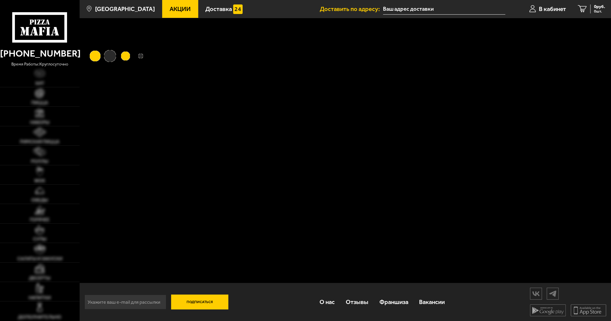
type input "10-я линия [GEOGRAPHIC_DATA], 45"
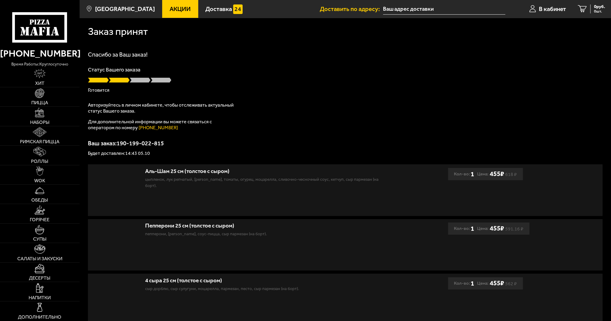
type input "10-я линия [GEOGRAPHIC_DATA], 45"
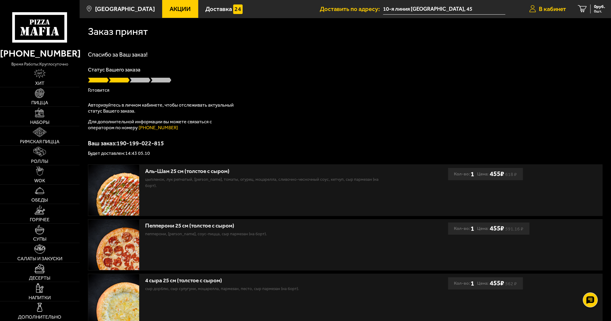
click at [561, 7] on span "В кабинет" at bounding box center [552, 9] width 27 height 6
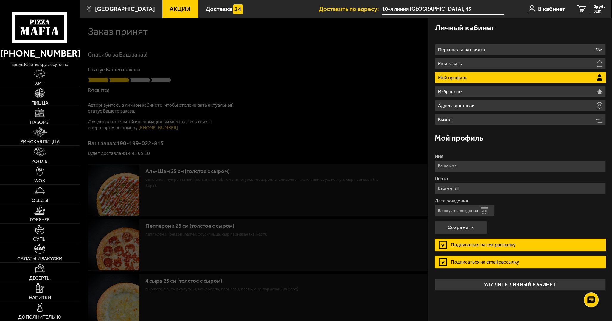
click at [446, 243] on label "Подписаться на смс рассылку" at bounding box center [520, 245] width 171 height 13
click at [0, 0] on input "Подписаться на смс рассылку" at bounding box center [0, 0] width 0 height 0
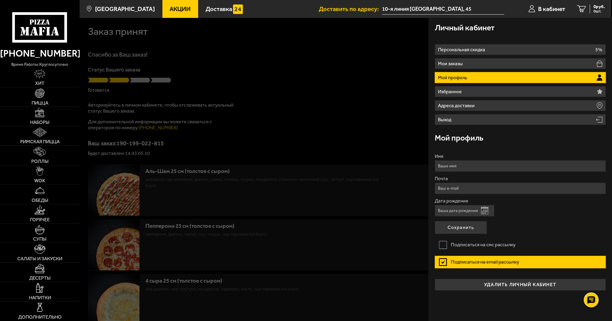
click at [443, 262] on label "Подписаться на email рассылку" at bounding box center [520, 262] width 171 height 13
click at [0, 0] on input "Подписаться на email рассылку" at bounding box center [0, 0] width 0 height 0
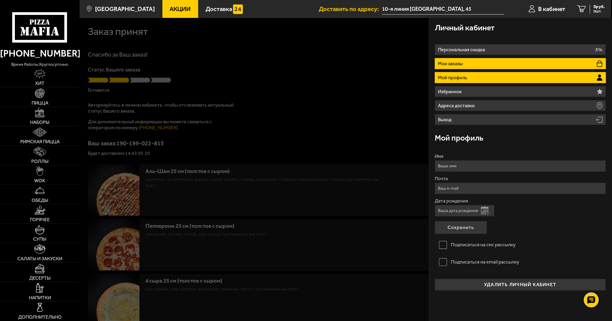
click at [511, 63] on li "Мои заказы" at bounding box center [520, 63] width 171 height 11
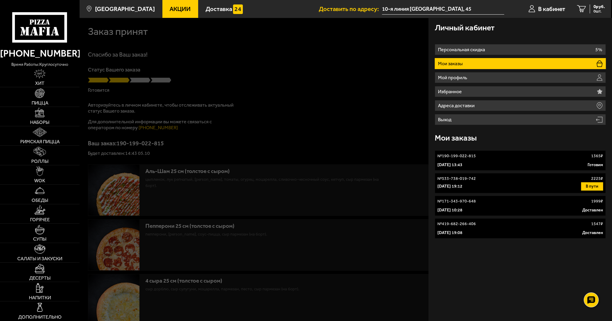
click at [476, 155] on div "№ 190-199-022-815 1365 ₽" at bounding box center [520, 156] width 165 height 6
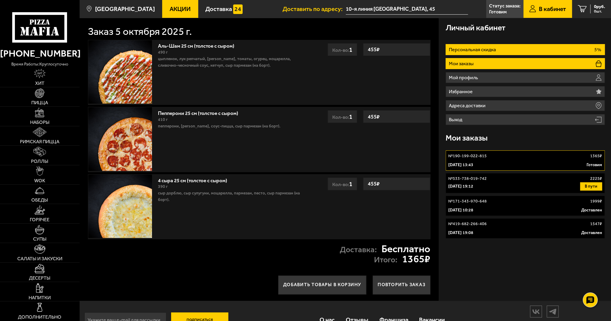
click at [525, 47] on li "Персональная скидка 5%" at bounding box center [525, 49] width 159 height 11
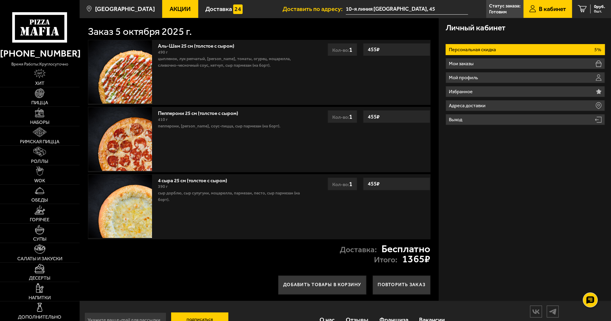
click at [525, 47] on li "Персональная скидка 5%" at bounding box center [525, 49] width 159 height 11
click at [205, 10] on span "Доставка" at bounding box center [218, 9] width 27 height 6
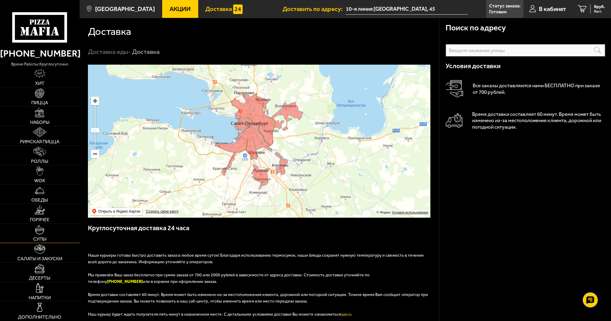
click at [38, 238] on span "Супы" at bounding box center [39, 239] width 13 height 5
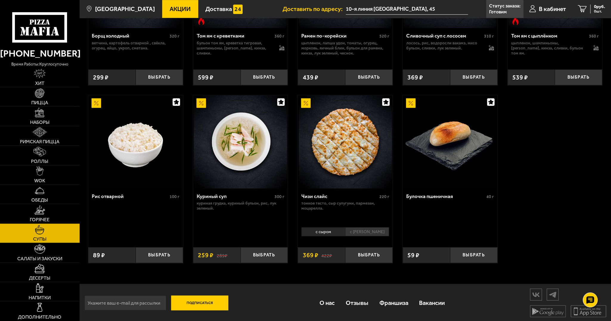
scroll to position [199, 0]
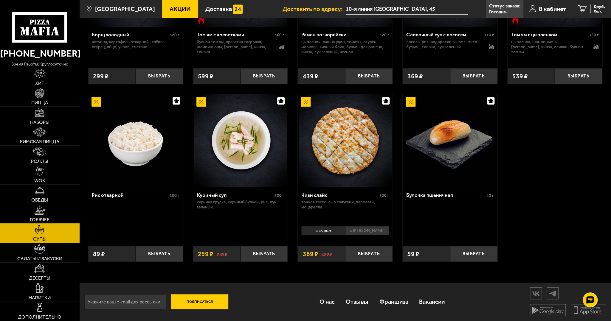
click at [38, 218] on span "Горячее" at bounding box center [40, 220] width 20 height 5
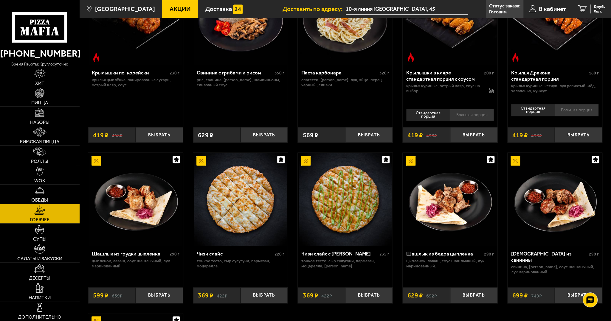
scroll to position [387, 0]
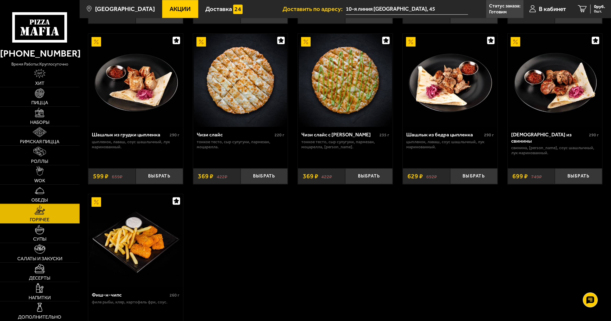
click at [41, 194] on img at bounding box center [40, 191] width 10 height 10
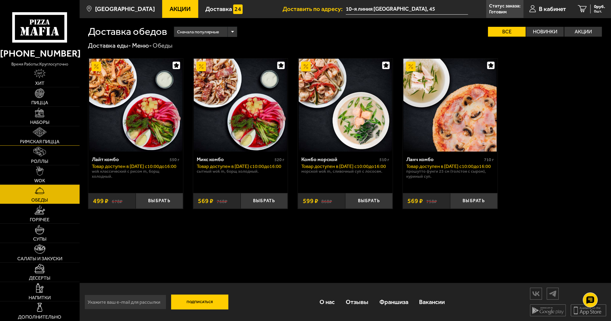
click at [44, 140] on span "Римская пицца" at bounding box center [39, 141] width 39 height 5
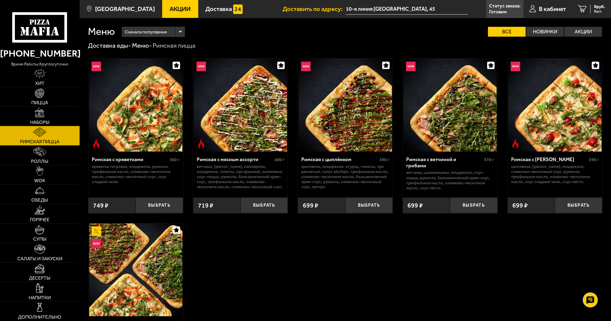
click at [42, 119] on link "Наборы" at bounding box center [40, 116] width 80 height 19
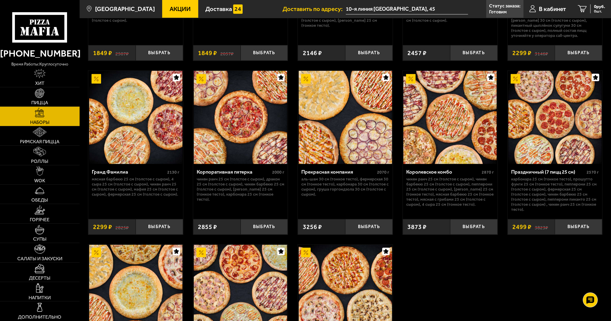
scroll to position [950, 0]
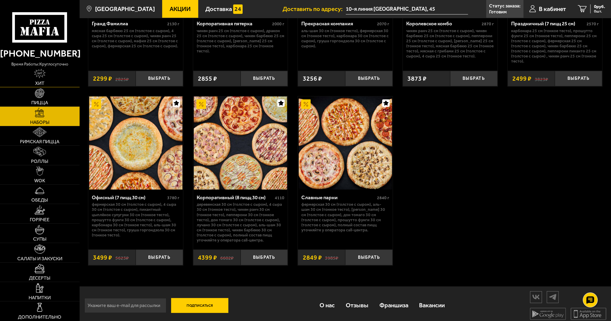
click at [36, 75] on img at bounding box center [40, 74] width 12 height 10
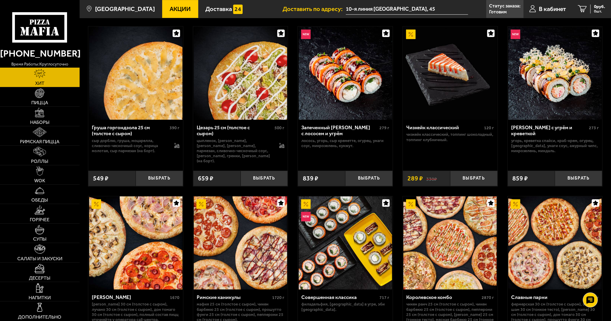
scroll to position [208, 0]
click at [500, 11] on p "Готовим" at bounding box center [498, 12] width 18 height 5
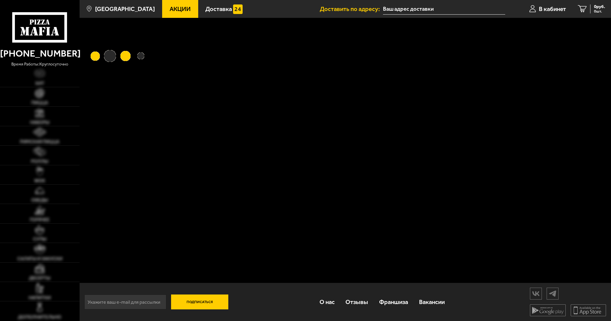
type input "10-я линия [GEOGRAPHIC_DATA], 45"
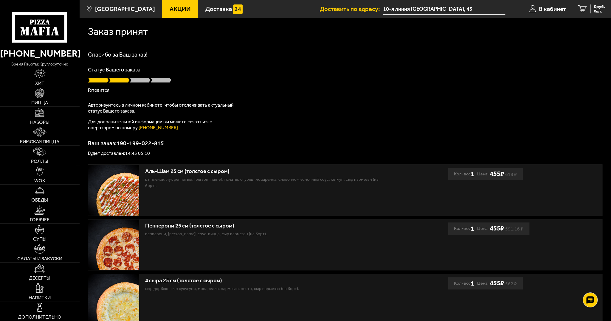
click at [49, 74] on link "Хит" at bounding box center [40, 77] width 80 height 19
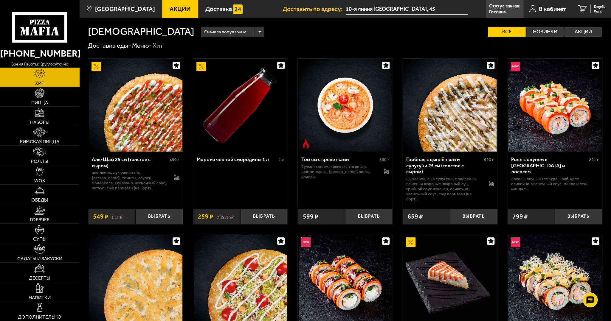
click at [44, 32] on icon at bounding box center [39, 27] width 55 height 30
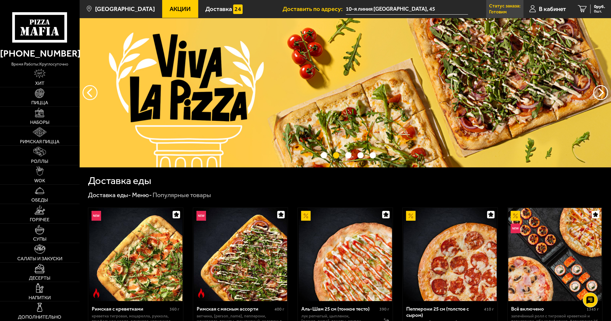
click at [504, 13] on p "Готовим" at bounding box center [498, 12] width 18 height 5
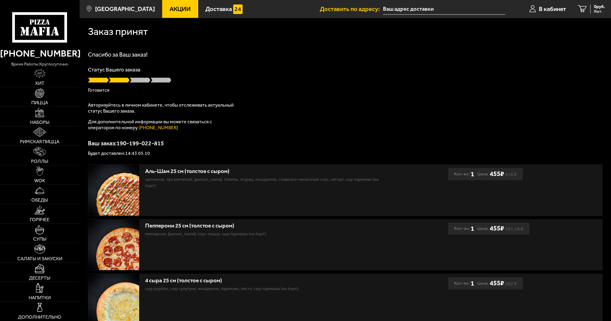
type input "10-я линия [GEOGRAPHIC_DATA], 45"
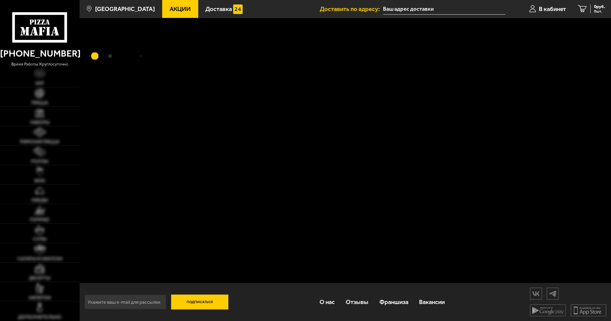
type input "10-я линия [GEOGRAPHIC_DATA], 45"
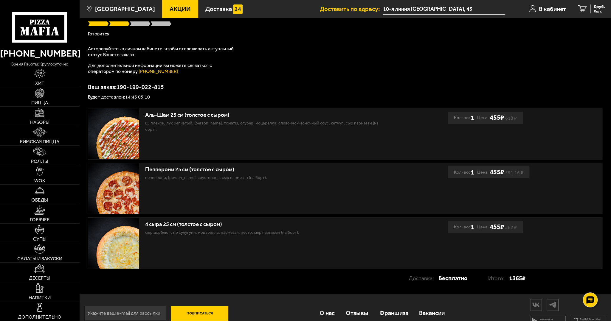
scroll to position [68, 0]
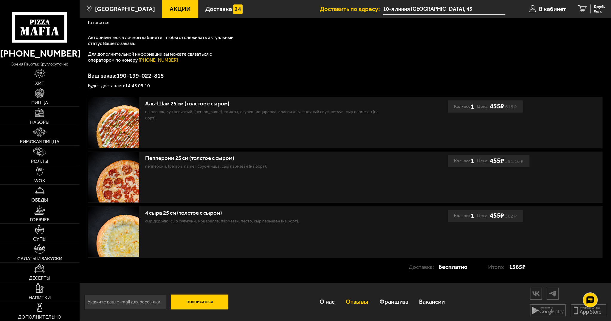
click at [358, 301] on link "Отзывы" at bounding box center [357, 302] width 34 height 21
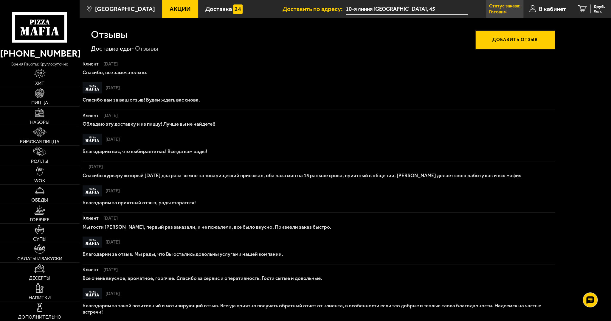
click at [492, 14] on p "Готовим" at bounding box center [498, 12] width 18 height 5
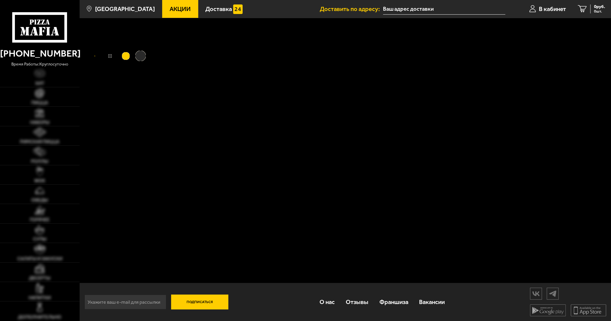
type input "10-я линия [GEOGRAPHIC_DATA], 45"
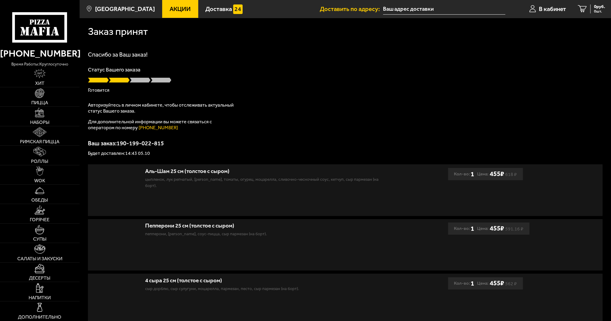
type input "10-я линия [GEOGRAPHIC_DATA], 45"
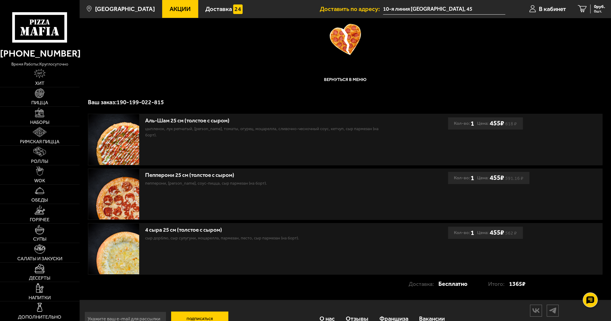
scroll to position [62, 0]
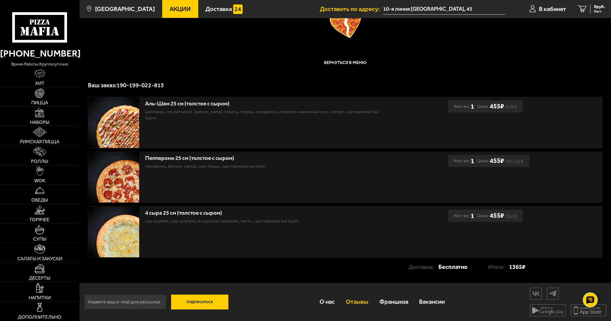
click at [362, 303] on link "Отзывы" at bounding box center [357, 302] width 34 height 21
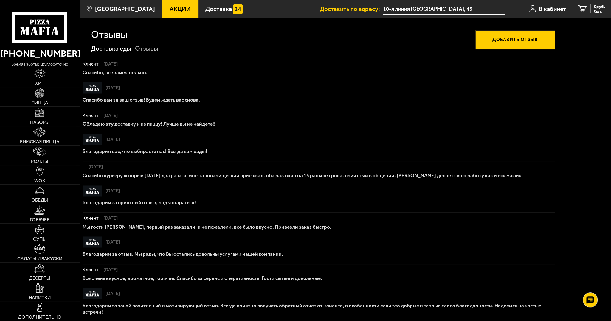
click at [502, 41] on button "Добавить отзыв" at bounding box center [515, 39] width 80 height 19
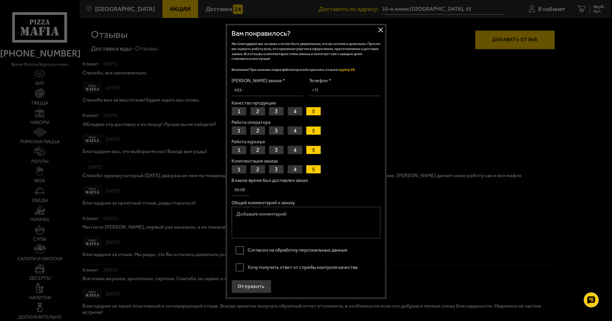
click at [239, 108] on button "1" at bounding box center [239, 111] width 15 height 9
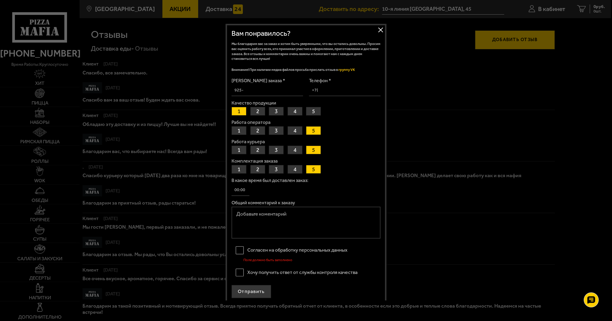
click at [237, 129] on button "1" at bounding box center [239, 130] width 15 height 9
click at [238, 151] on button "1" at bounding box center [239, 150] width 15 height 9
click at [259, 168] on button "2" at bounding box center [257, 169] width 15 height 9
click at [292, 216] on textarea "Общий комментарий к заказу" at bounding box center [306, 223] width 149 height 32
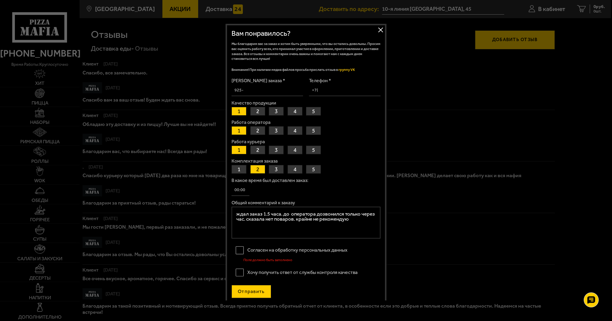
type textarea "ждал заказ 1.5 часа. до оператора дозвонился только через час. сказала нет пова…"
click at [260, 290] on button "Отправить" at bounding box center [252, 291] width 40 height 13
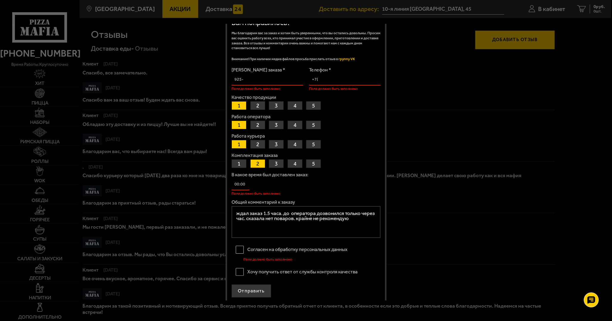
scroll to position [13, 0]
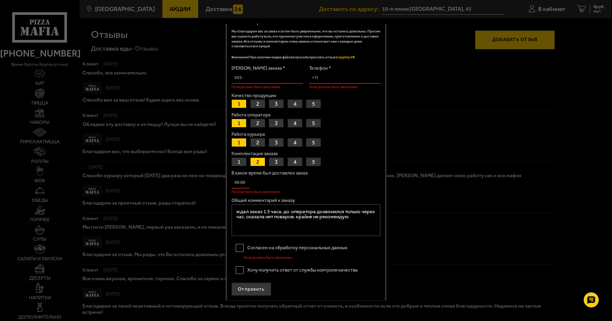
click at [240, 248] on label "Согласен на обработку персональных данных" at bounding box center [306, 248] width 149 height 13
click at [0, 0] on input "Согласен на обработку персональных данных" at bounding box center [0, 0] width 0 height 0
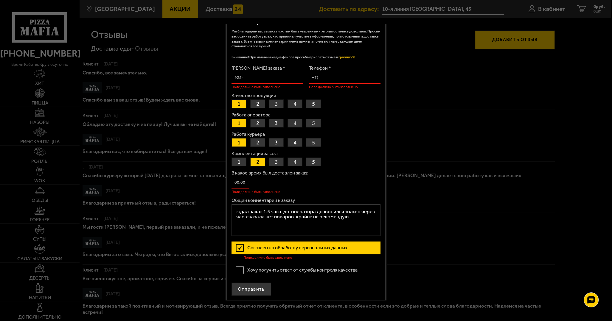
scroll to position [7, 0]
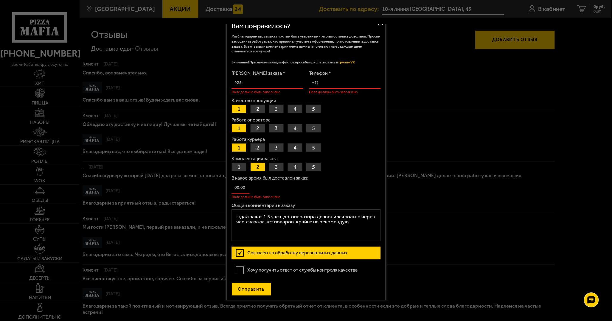
click at [250, 287] on button "Отправить" at bounding box center [252, 289] width 40 height 13
click at [242, 270] on label "Хочу получить ответ от службы контроля качества" at bounding box center [306, 270] width 149 height 13
click at [0, 0] on input "Хочу получить ответ от службы контроля качества" at bounding box center [0, 0] width 0 height 0
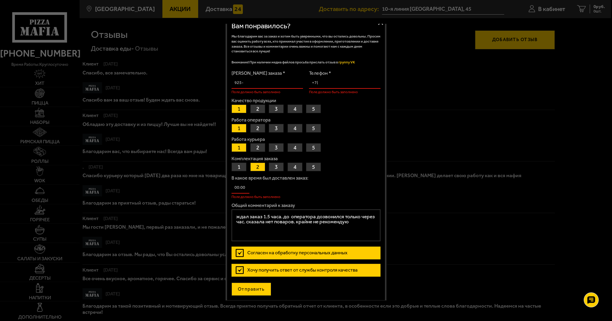
click at [249, 289] on button "Отправить" at bounding box center [252, 289] width 40 height 13
click at [249, 288] on button "Отправить" at bounding box center [252, 289] width 40 height 13
click at [328, 82] on input "Телефон *" at bounding box center [345, 83] width 72 height 12
type input "[PHONE_NUMBER]"
click at [266, 81] on input "[PERSON_NAME] заказа *" at bounding box center [268, 83] width 72 height 12
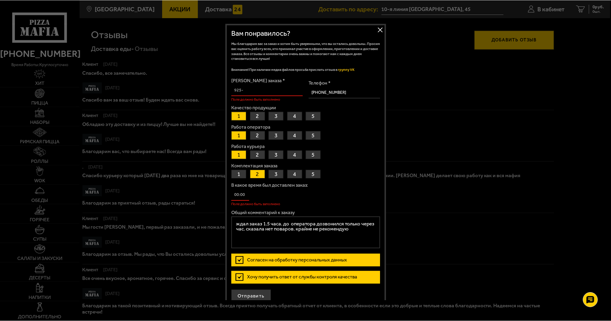
scroll to position [0, 0]
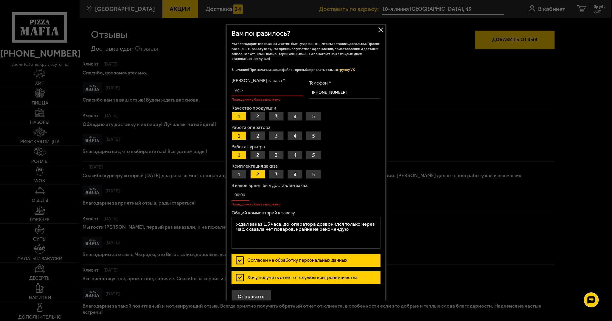
click at [382, 30] on button "Закрыть" at bounding box center [380, 29] width 9 height 9
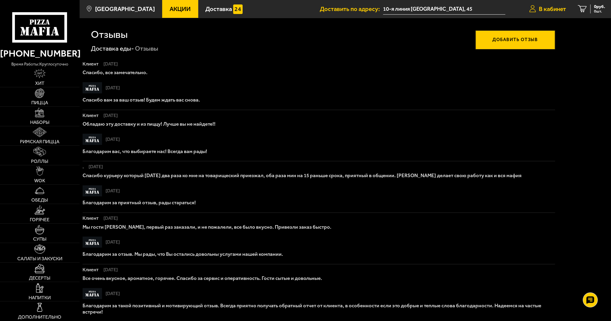
click at [559, 8] on span "В кабинет" at bounding box center [552, 9] width 27 height 6
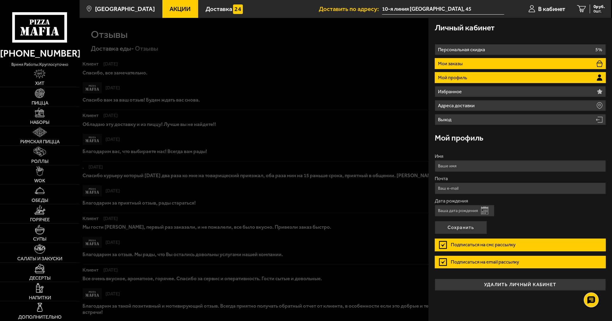
click at [508, 63] on li "Мои заказы" at bounding box center [520, 63] width 171 height 11
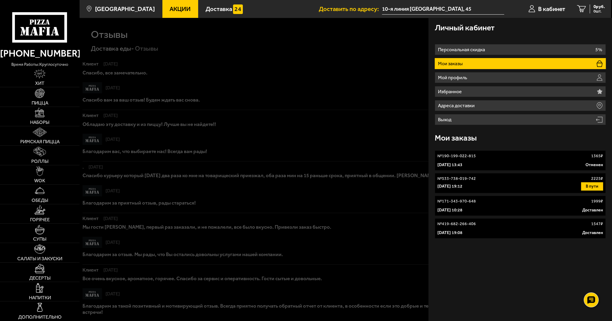
click at [474, 155] on p "№ 190-199-022-815" at bounding box center [457, 156] width 38 height 6
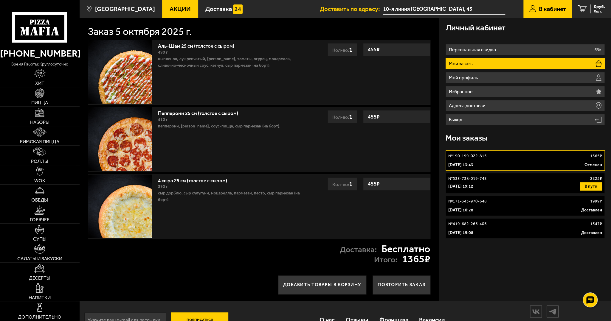
click at [122, 268] on div "Доставка: Бесплатно Итого: 1365 ₽" at bounding box center [259, 254] width 359 height 30
click at [41, 32] on use at bounding box center [41, 31] width 4 height 8
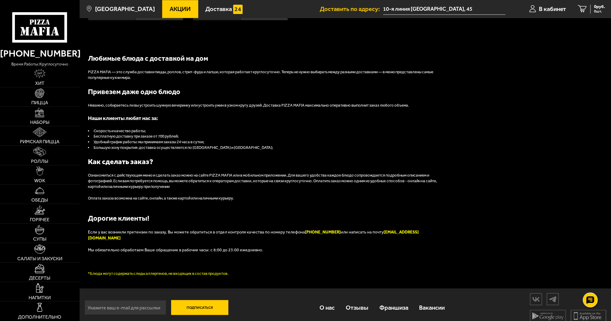
scroll to position [672, 0]
click at [353, 304] on link "Отзывы" at bounding box center [357, 307] width 34 height 21
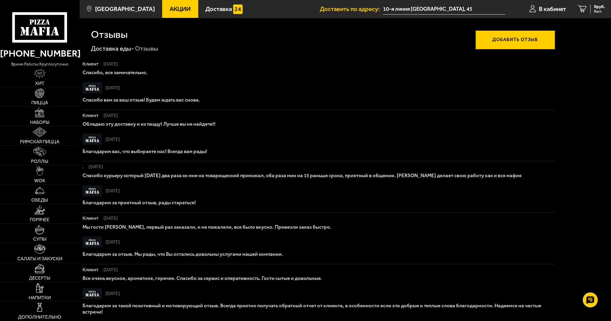
click at [508, 39] on button "Добавить отзыв" at bounding box center [515, 39] width 80 height 19
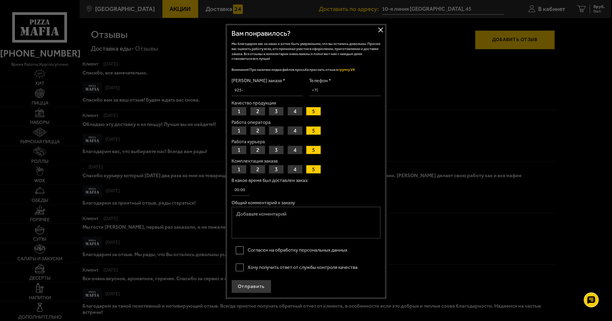
click at [240, 110] on button "1" at bounding box center [239, 111] width 15 height 9
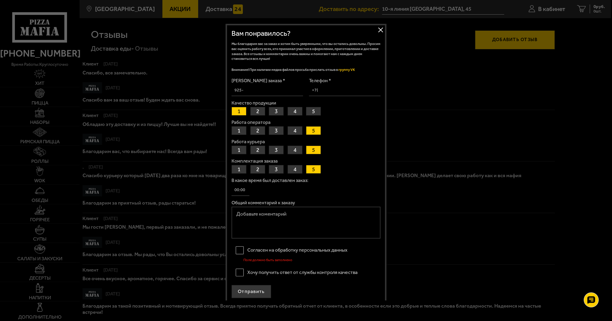
click at [241, 133] on button "1" at bounding box center [239, 130] width 15 height 9
click at [239, 151] on button "1" at bounding box center [239, 150] width 15 height 9
click at [240, 173] on button "1" at bounding box center [239, 169] width 15 height 9
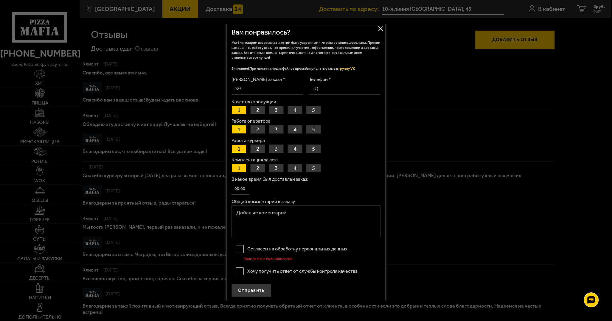
scroll to position [2, 0]
click at [237, 247] on label "Согласен на обработку персональных данных" at bounding box center [306, 248] width 149 height 13
click at [0, 0] on input "Согласен на обработку персональных данных" at bounding box center [0, 0] width 0 height 0
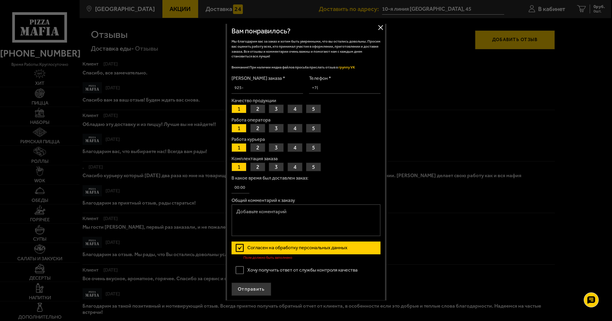
scroll to position [0, 0]
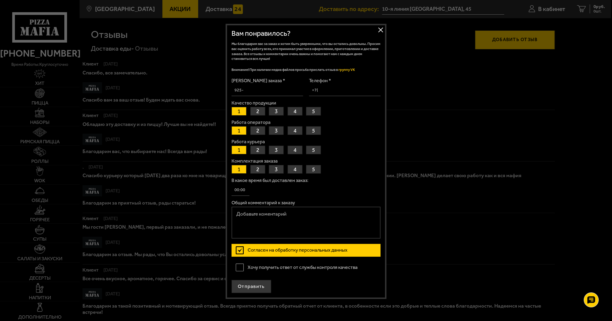
click at [241, 268] on label "Хочу получить ответ от службы контроля качества" at bounding box center [306, 267] width 149 height 13
click at [0, 0] on input "Хочу получить ответ от службы контроля качества" at bounding box center [0, 0] width 0 height 0
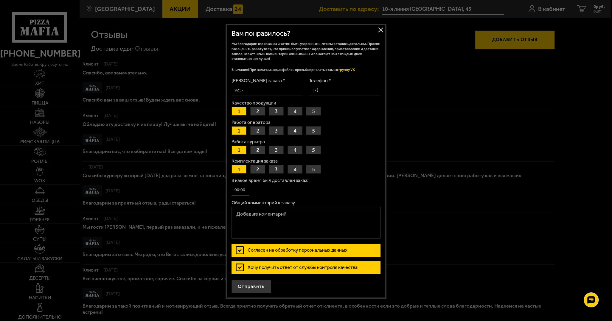
click at [264, 88] on input "Номер заказа *" at bounding box center [268, 91] width 72 height 12
click at [257, 91] on input "Номер заказа *" at bounding box center [268, 91] width 72 height 12
type input "190-199-022-815"
click at [263, 212] on textarea "Общий комментарий к заказу" at bounding box center [306, 223] width 149 height 32
type textarea "ждал заказ 1.5 часа. дозвонился оператору через 20 мин. сказала что нет поваров…"
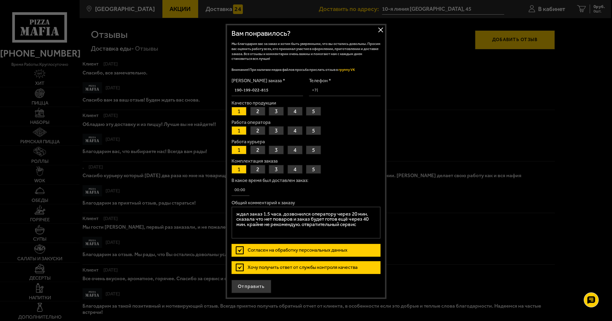
click at [334, 88] on input "Телефон *" at bounding box center [345, 91] width 72 height 12
type input "+7 (795) 223-92-70"
click at [246, 224] on textarea "ждал заказ 1.5 часа. дозвонился оператору через 20 мин. сказала что нет поваров…" at bounding box center [306, 223] width 149 height 32
type textarea "ждал заказ 1.5 часа. дозвонился оператору через 20 мин. сказала что нет поваров…"
click at [261, 285] on button "Отправить" at bounding box center [252, 286] width 40 height 13
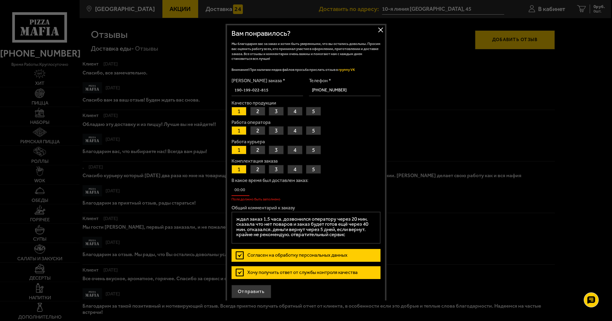
click at [243, 190] on input "В какое время был доставлен заказ:" at bounding box center [241, 190] width 18 height 12
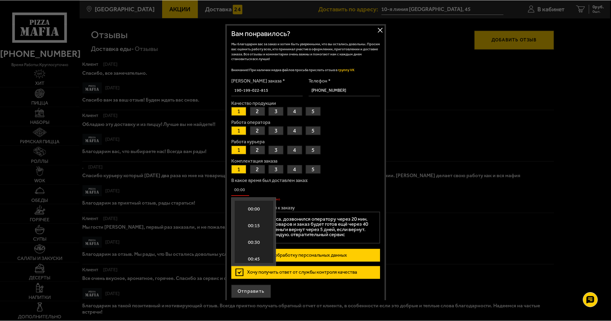
scroll to position [995, 0]
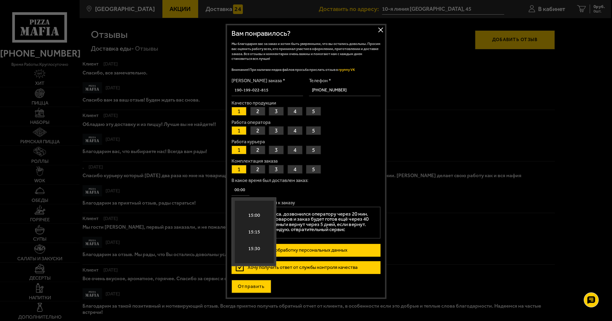
type input "00:00"
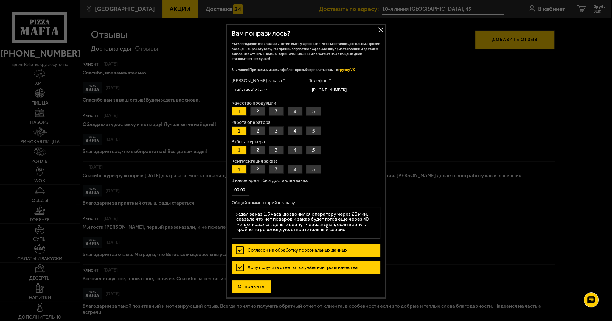
click at [248, 283] on button "Отправить" at bounding box center [252, 286] width 40 height 13
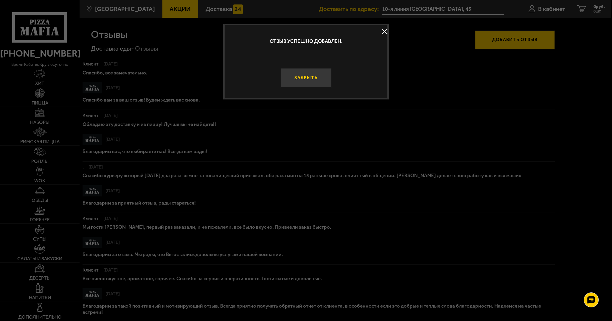
click at [309, 81] on button "Закрыть" at bounding box center [305, 77] width 51 height 19
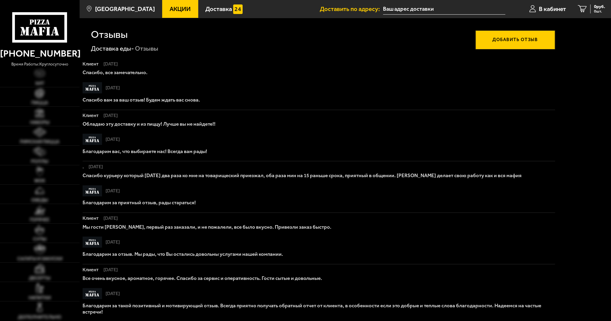
type input "10-я линия [GEOGRAPHIC_DATA], 45"
